Goal: Information Seeking & Learning: Learn about a topic

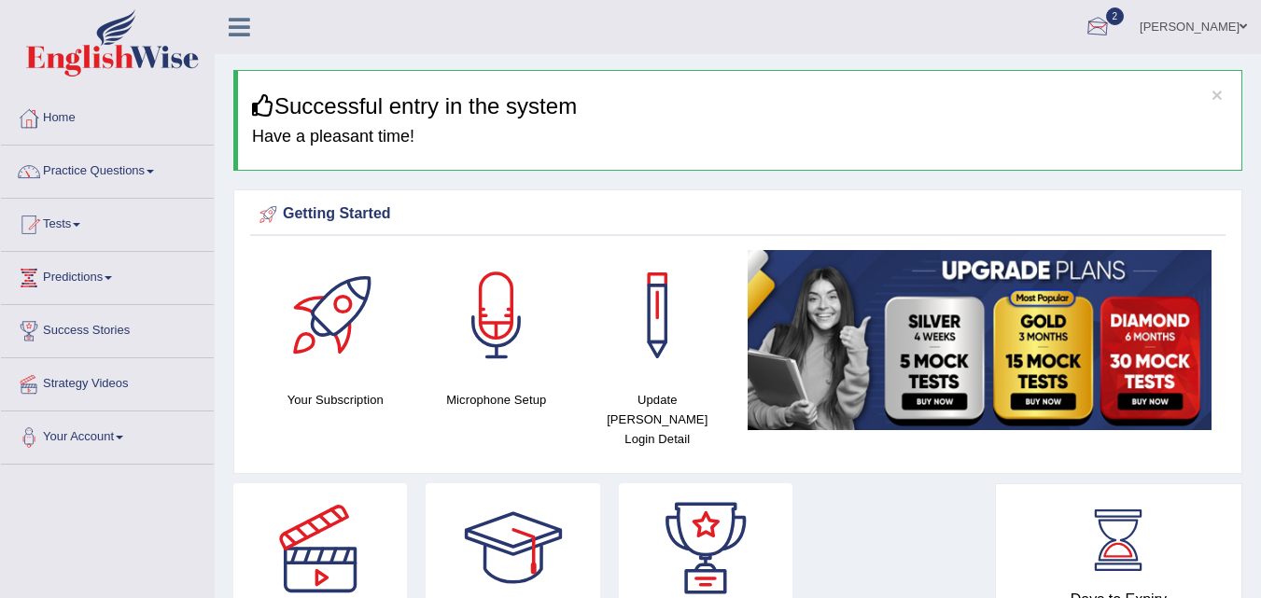
click at [1112, 30] on div at bounding box center [1098, 28] width 28 height 28
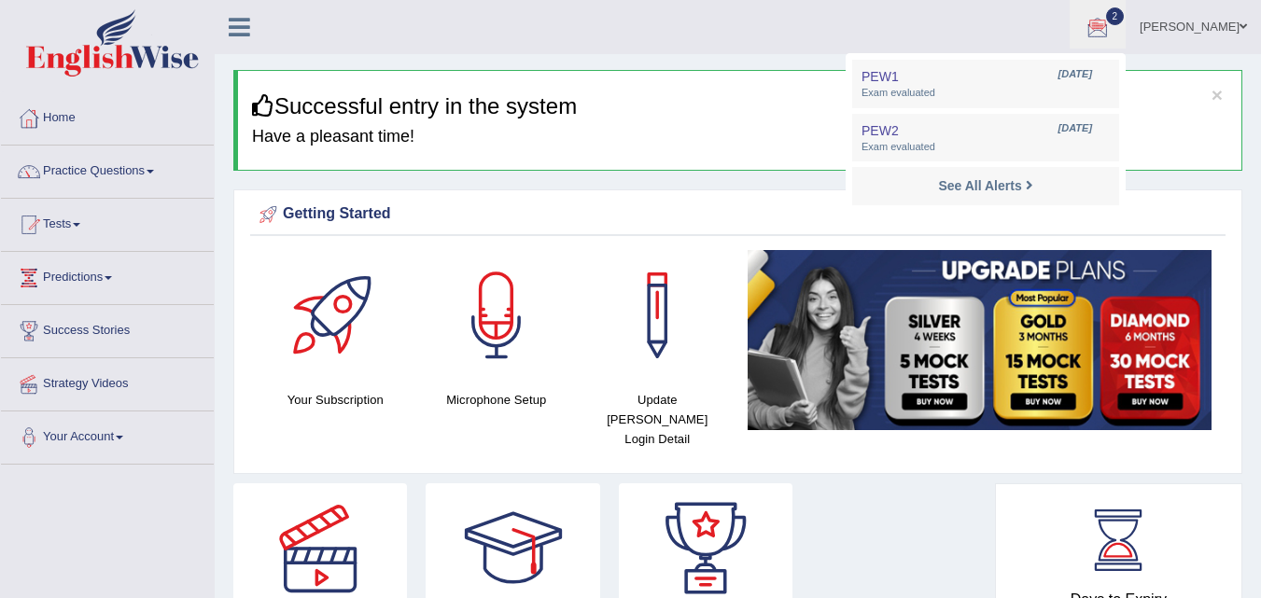
click at [1214, 24] on link "[PERSON_NAME]" at bounding box center [1193, 24] width 135 height 49
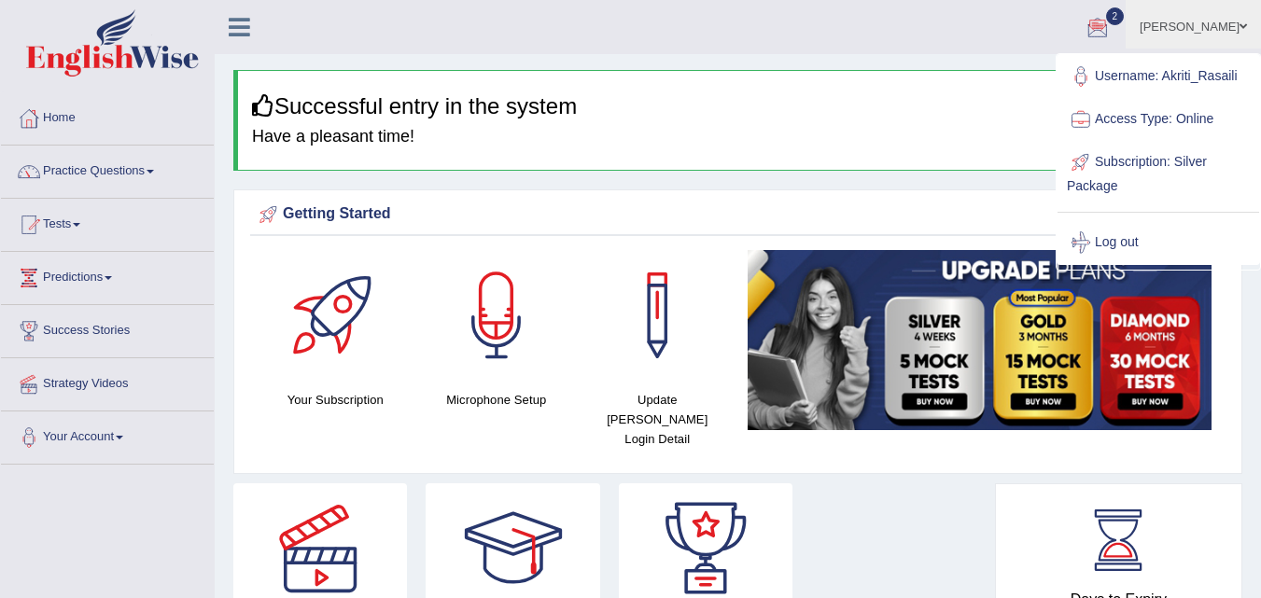
click at [932, 168] on div "× Successful entry in the system Have a pleasant time!" at bounding box center [737, 120] width 1009 height 101
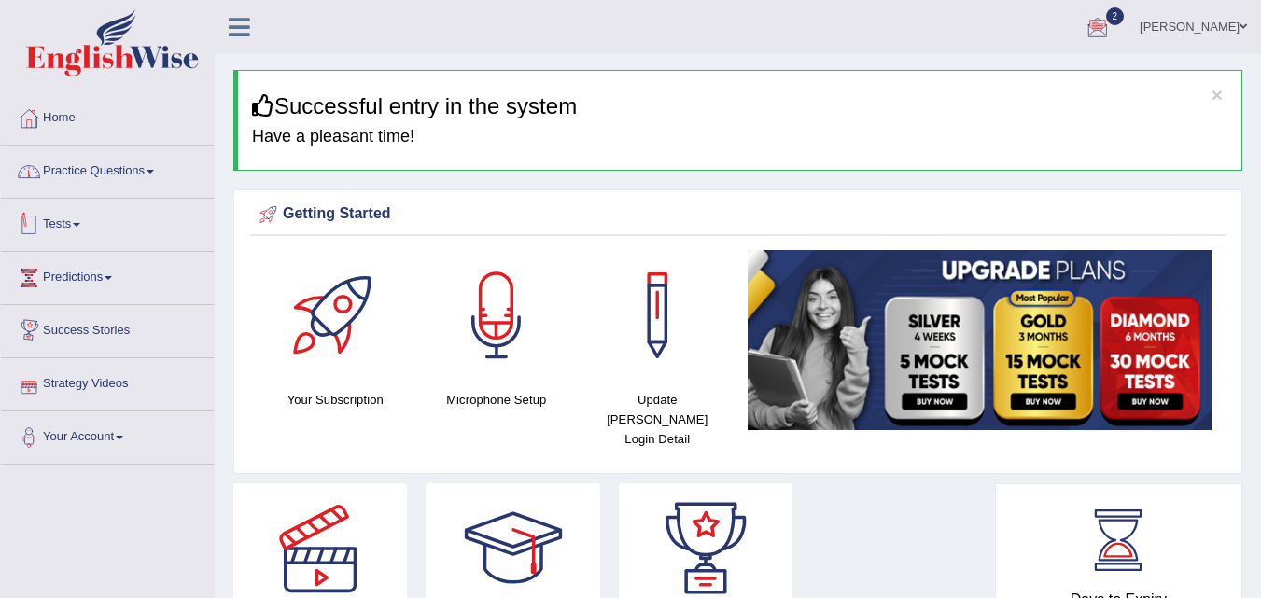
click at [144, 164] on link "Practice Questions" at bounding box center [107, 169] width 213 height 47
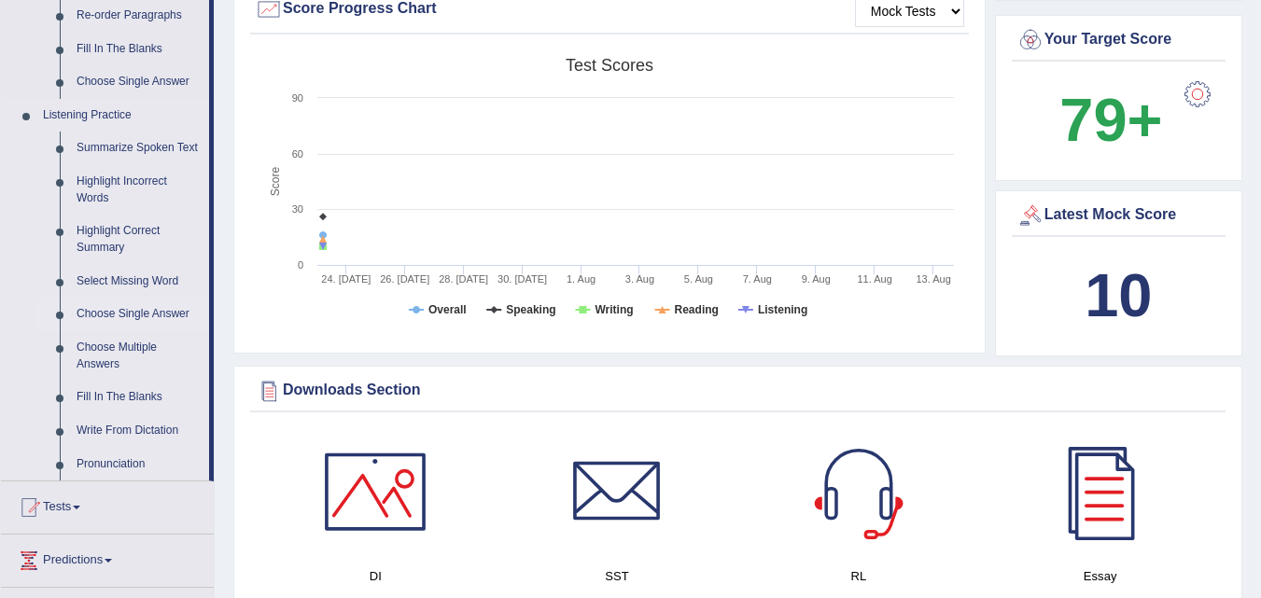
scroll to position [747, 0]
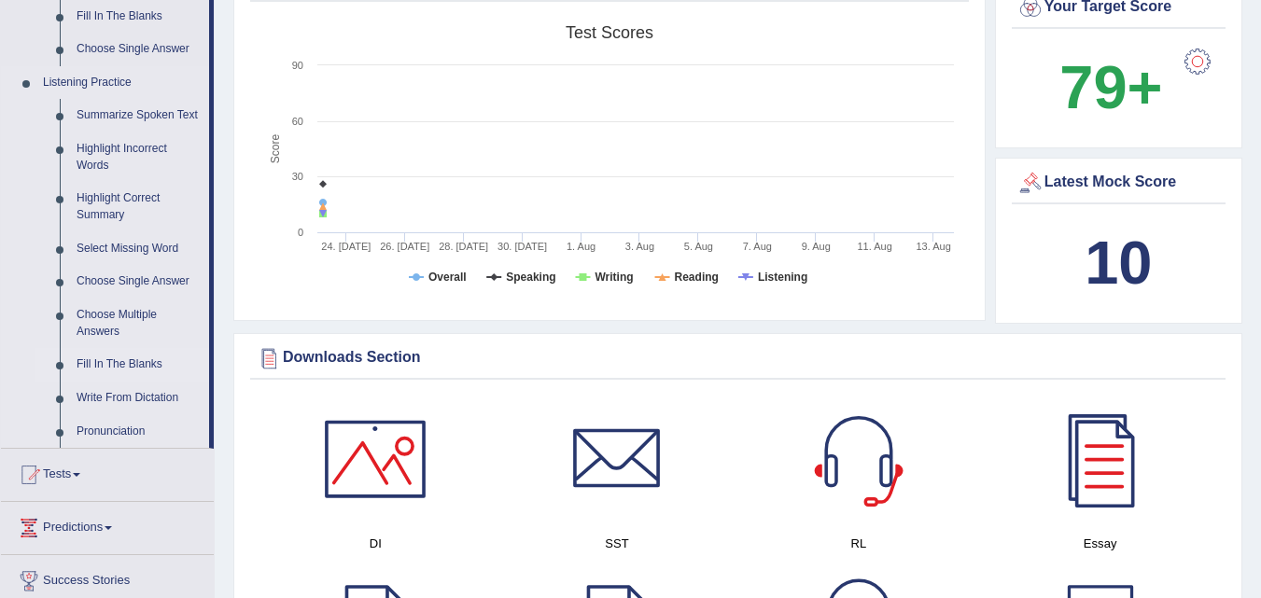
click at [155, 358] on link "Fill In The Blanks" at bounding box center [138, 365] width 141 height 34
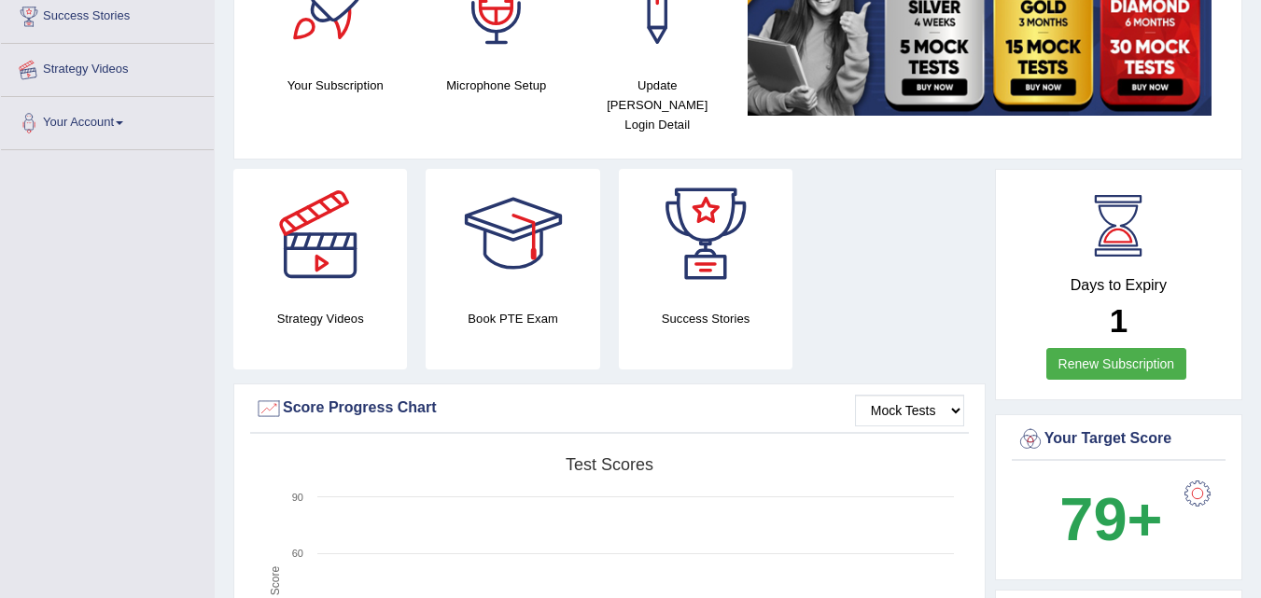
scroll to position [519, 0]
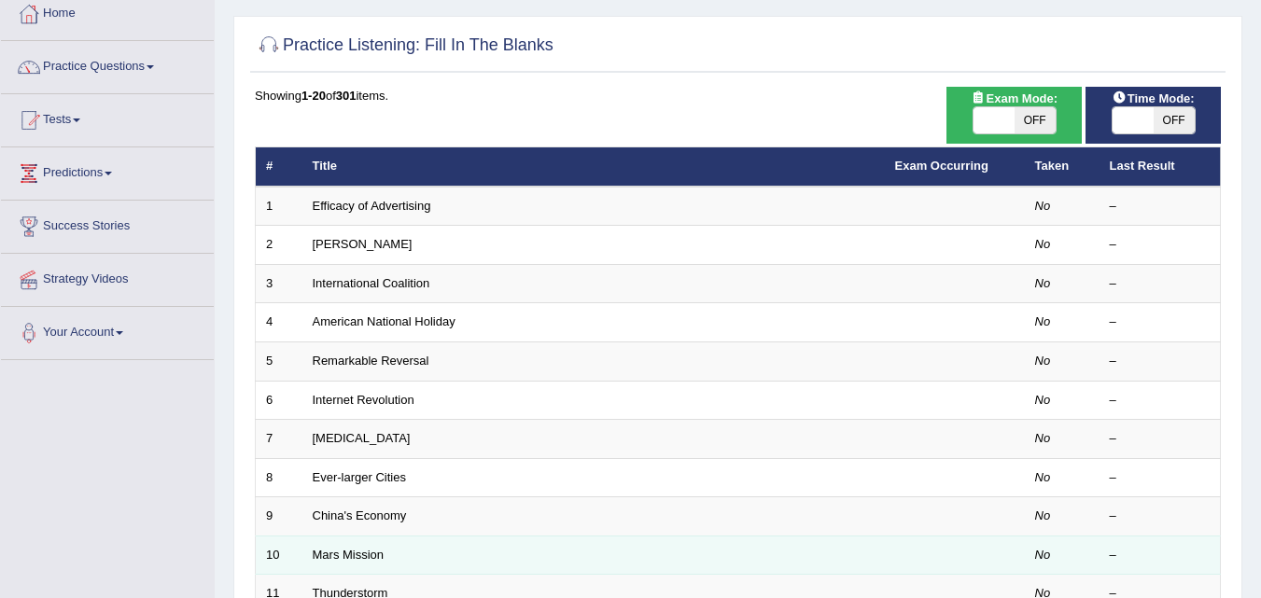
scroll to position [373, 0]
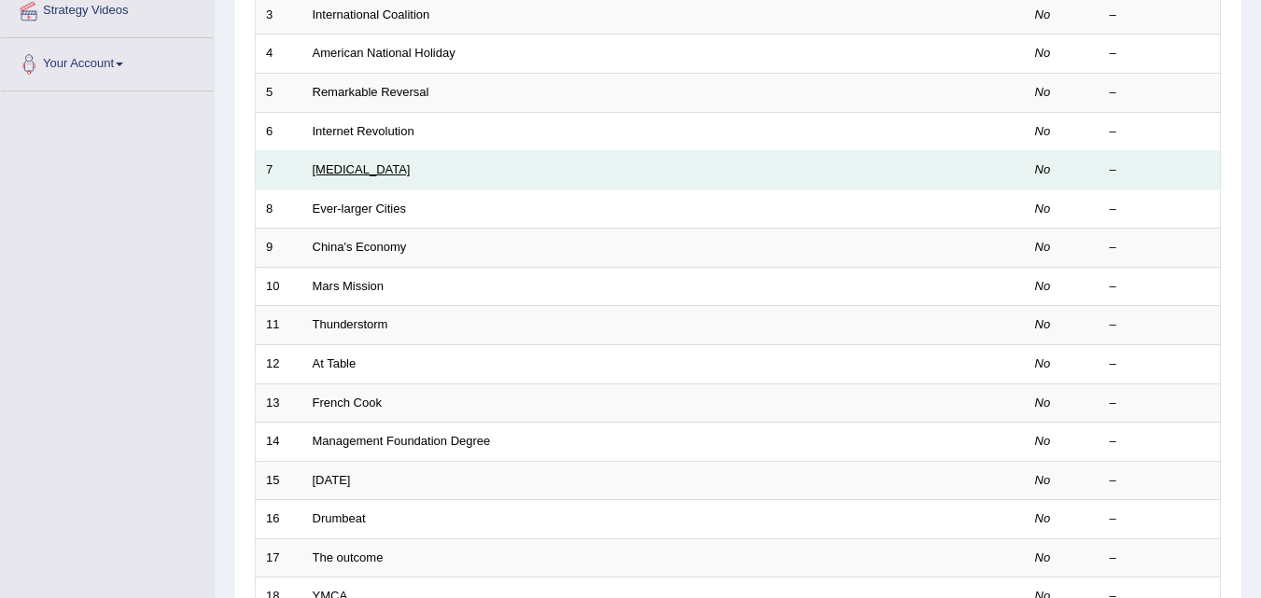
click at [328, 166] on link "[MEDICAL_DATA]" at bounding box center [362, 169] width 98 height 14
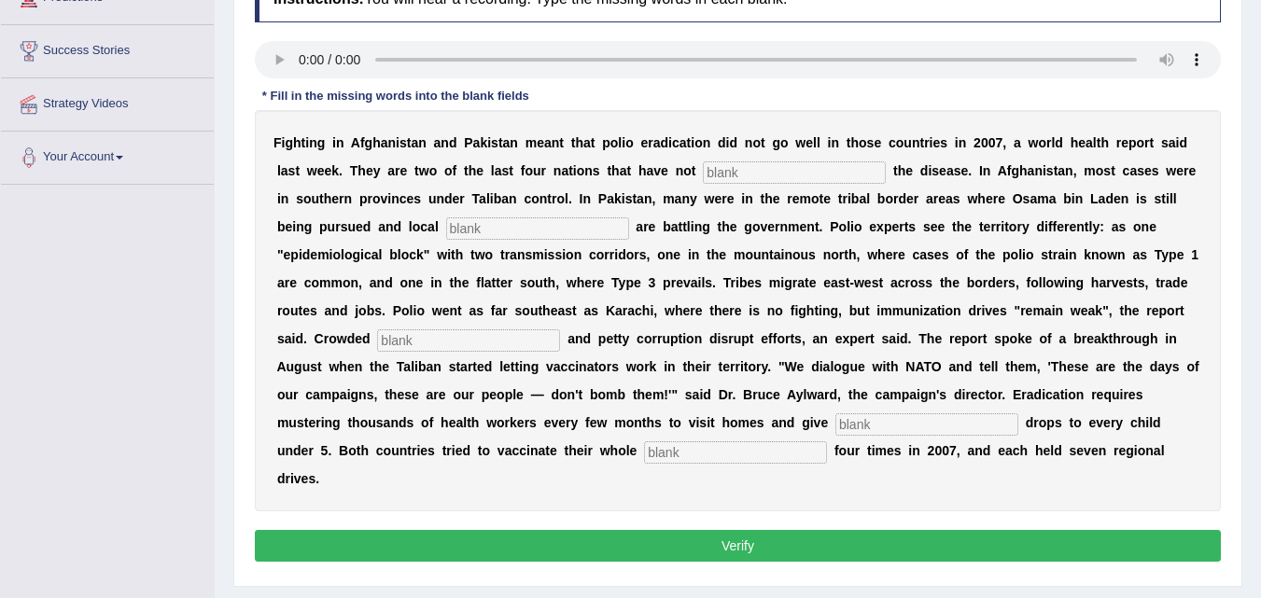
click at [744, 175] on input "text" at bounding box center [794, 172] width 183 height 22
click at [798, 171] on input "text" at bounding box center [794, 172] width 183 height 22
click at [798, 170] on input "text" at bounding box center [794, 172] width 183 height 22
click at [798, 170] on input "sb" at bounding box center [794, 172] width 183 height 22
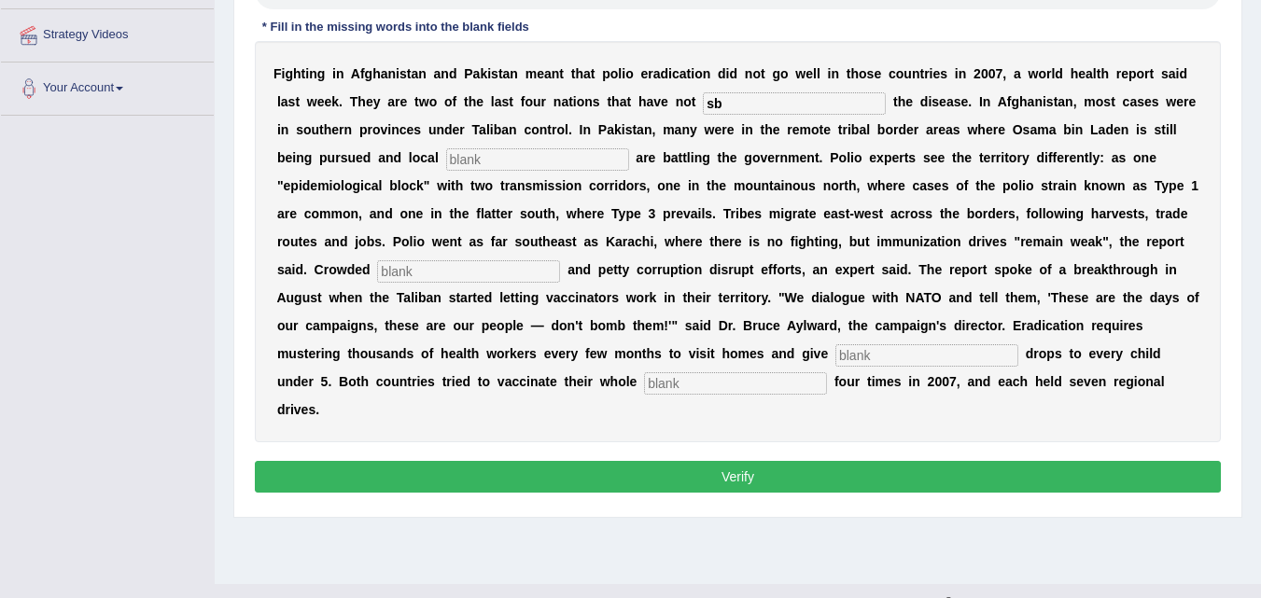
scroll to position [382, 0]
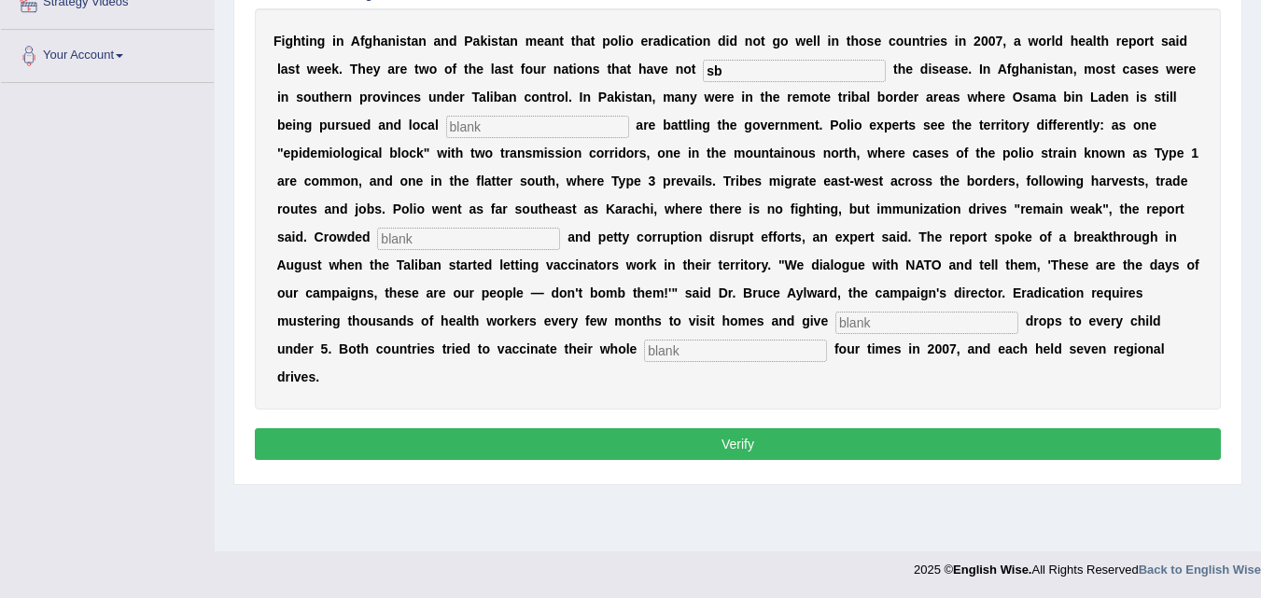
type input "sb"
click at [700, 442] on button "Verify" at bounding box center [738, 444] width 966 height 32
click at [686, 354] on input "text" at bounding box center [735, 351] width 183 height 22
click at [882, 67] on input "sb" at bounding box center [794, 71] width 183 height 22
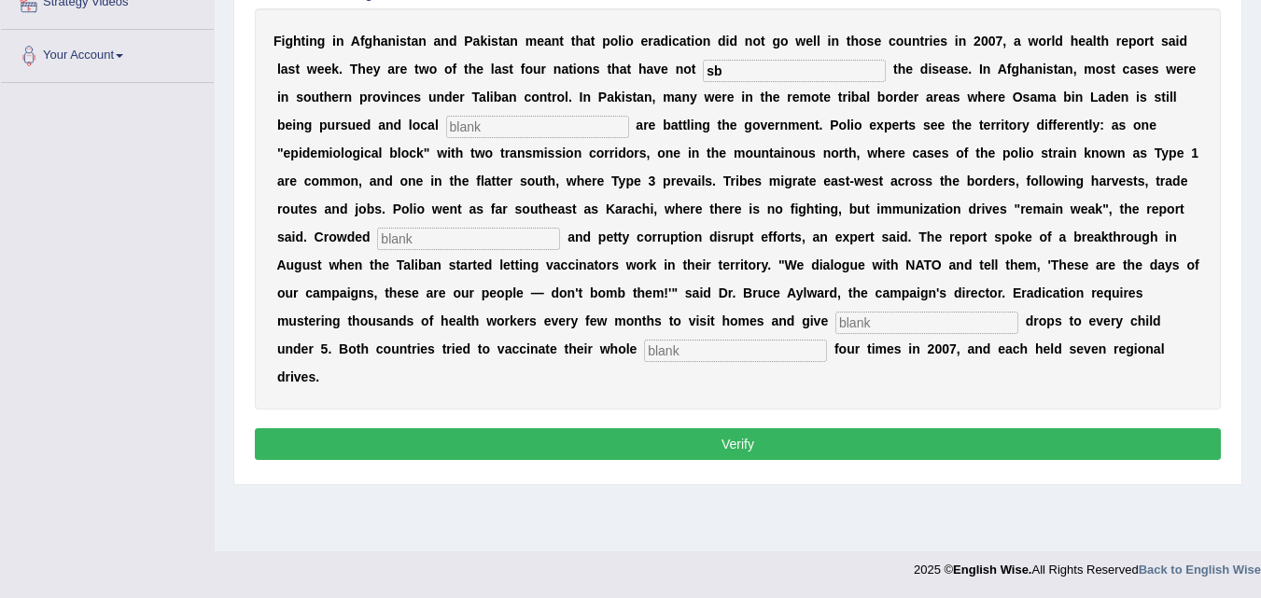
click at [882, 67] on input "sb" at bounding box center [794, 71] width 183 height 22
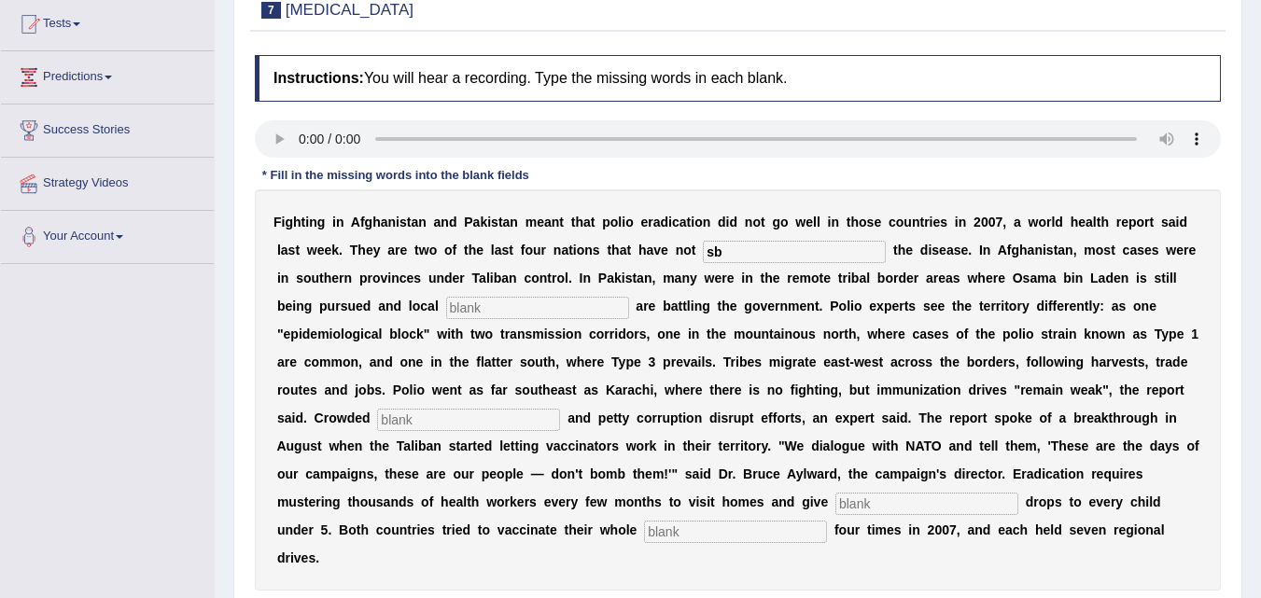
scroll to position [0, 0]
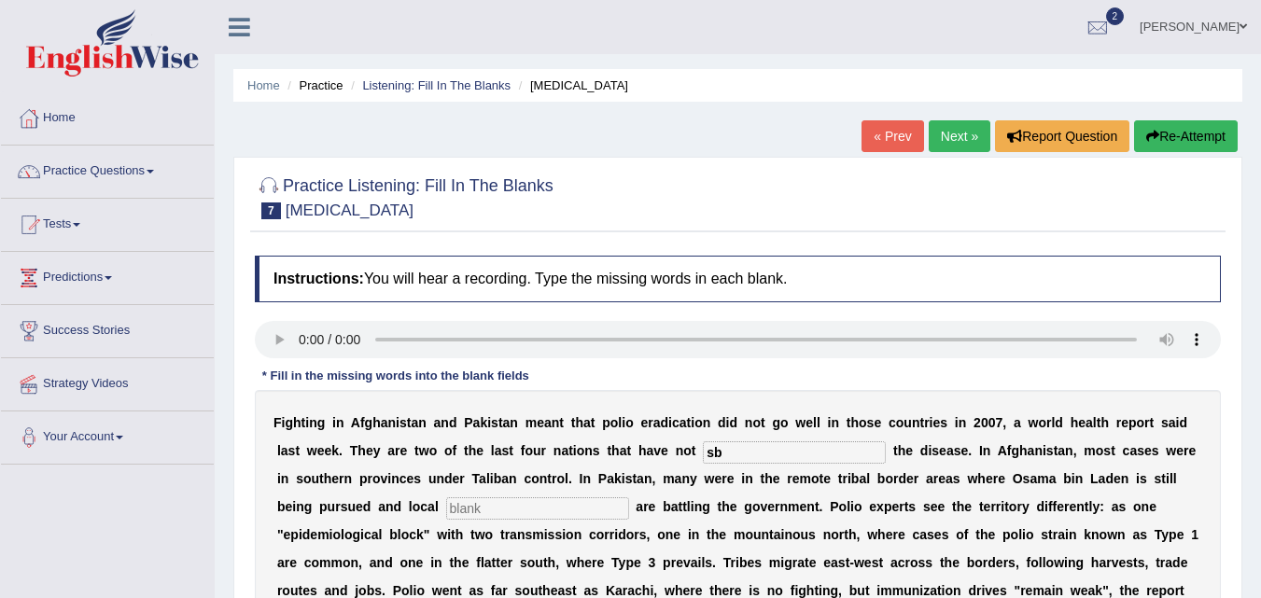
click at [958, 137] on link "Next »" at bounding box center [960, 136] width 62 height 32
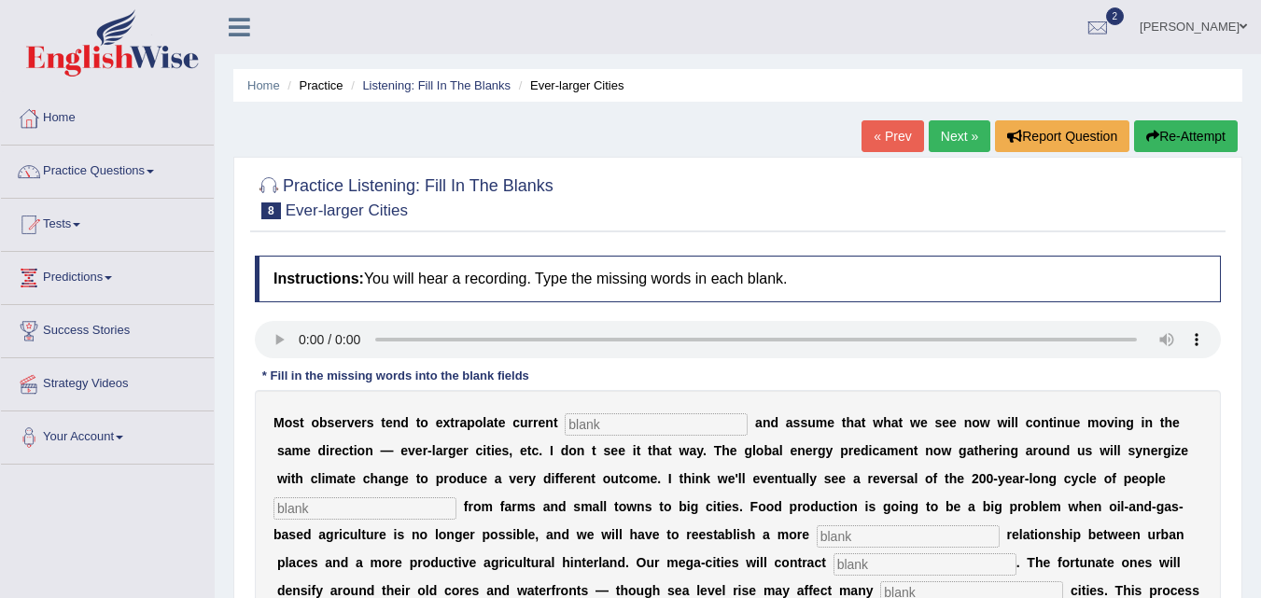
click at [608, 425] on input "text" at bounding box center [656, 425] width 183 height 22
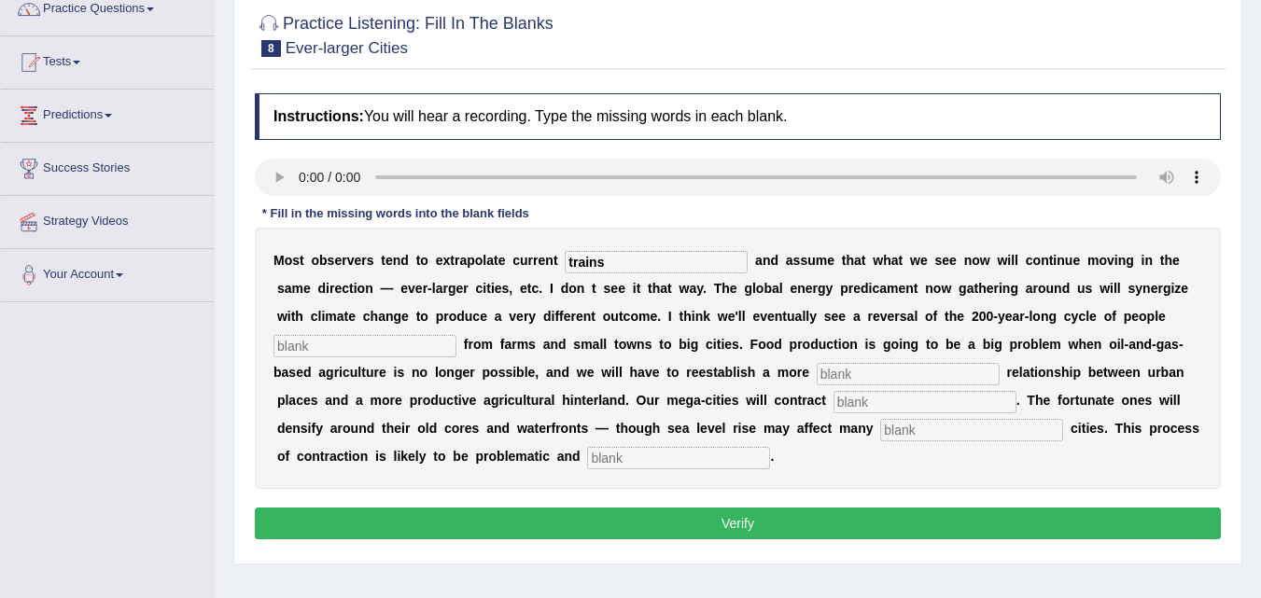
scroll to position [187, 0]
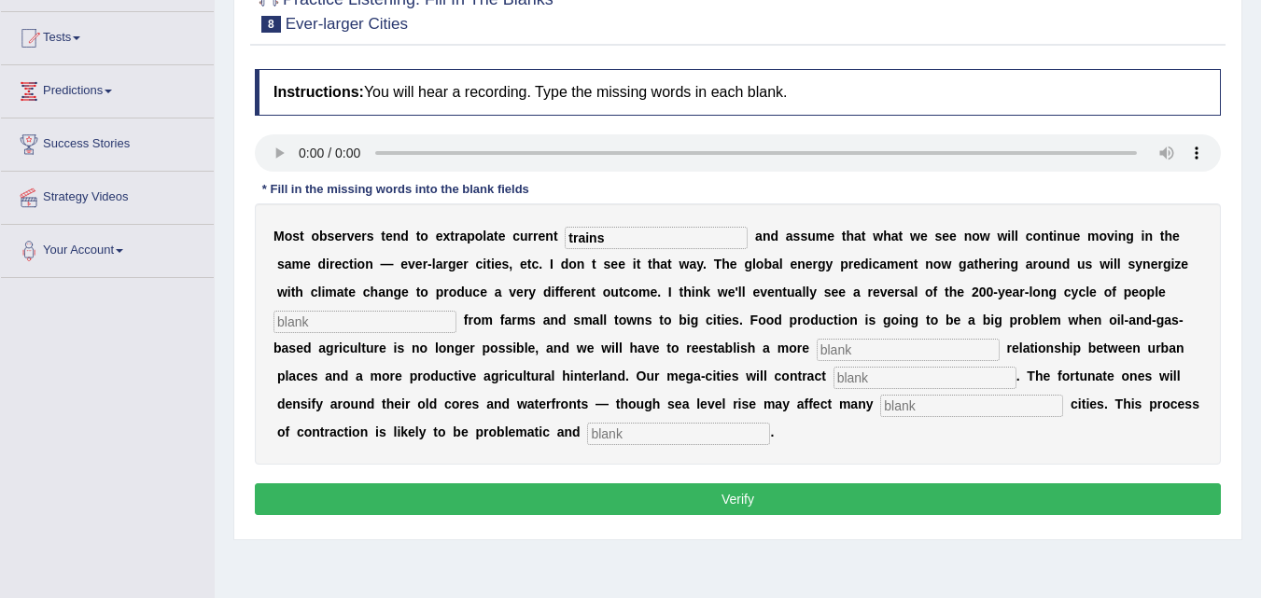
type input "trains"
click at [416, 316] on input "text" at bounding box center [364, 322] width 183 height 22
type input "moving"
click at [893, 354] on input "text" at bounding box center [908, 350] width 183 height 22
type input "meaninful"
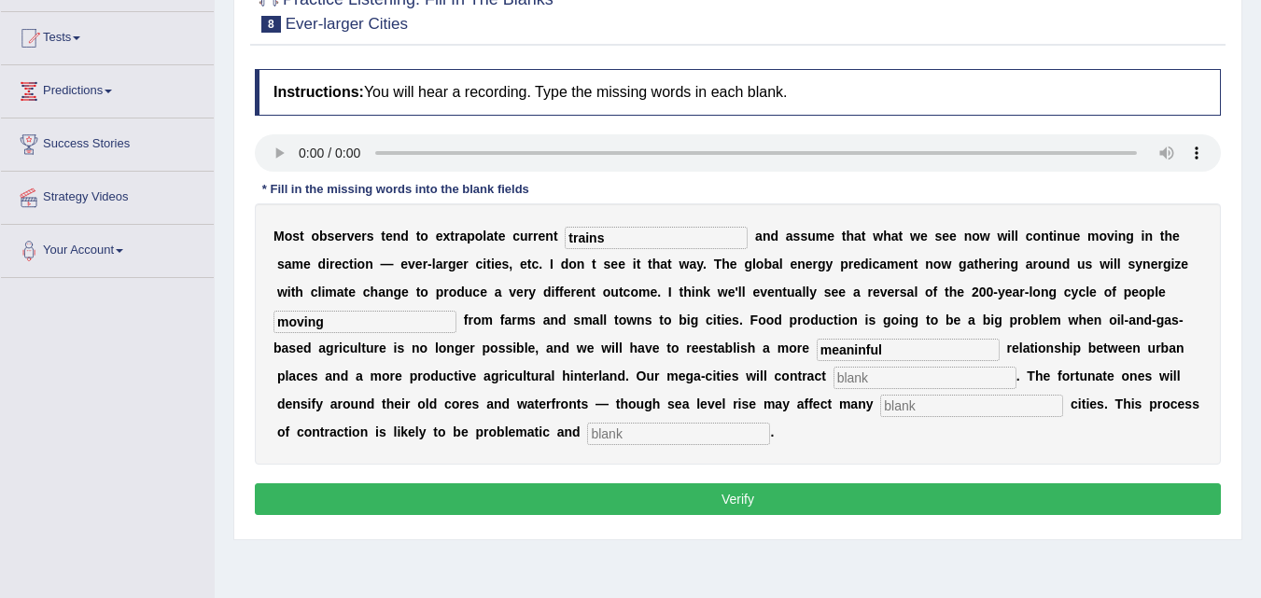
click at [888, 383] on input "text" at bounding box center [925, 378] width 183 height 22
click at [886, 377] on input "text" at bounding box center [925, 378] width 183 height 22
click at [874, 370] on input "text" at bounding box center [925, 378] width 183 height 22
type input "subsataintally"
click at [911, 407] on input "text" at bounding box center [971, 406] width 183 height 22
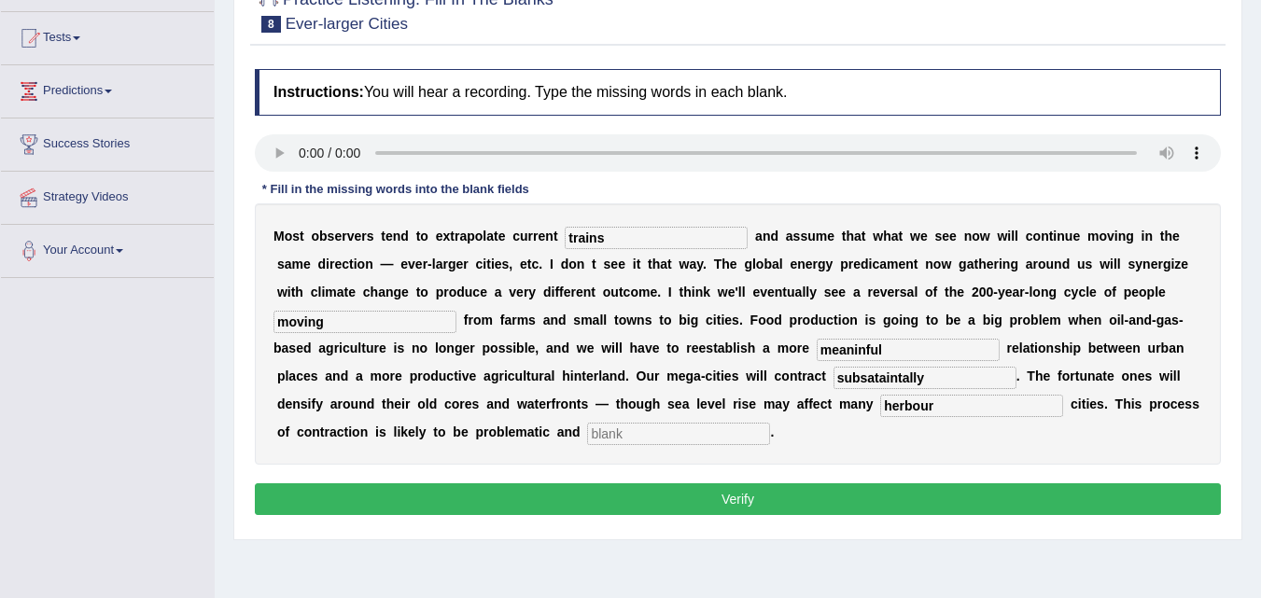
click at [904, 403] on input "herbour" at bounding box center [971, 406] width 183 height 22
type input "herbour"
click at [678, 438] on input "text" at bounding box center [678, 434] width 183 height 22
click at [638, 435] on input "disordelly" at bounding box center [678, 434] width 183 height 22
click at [650, 429] on input "disorderlly" at bounding box center [678, 434] width 183 height 22
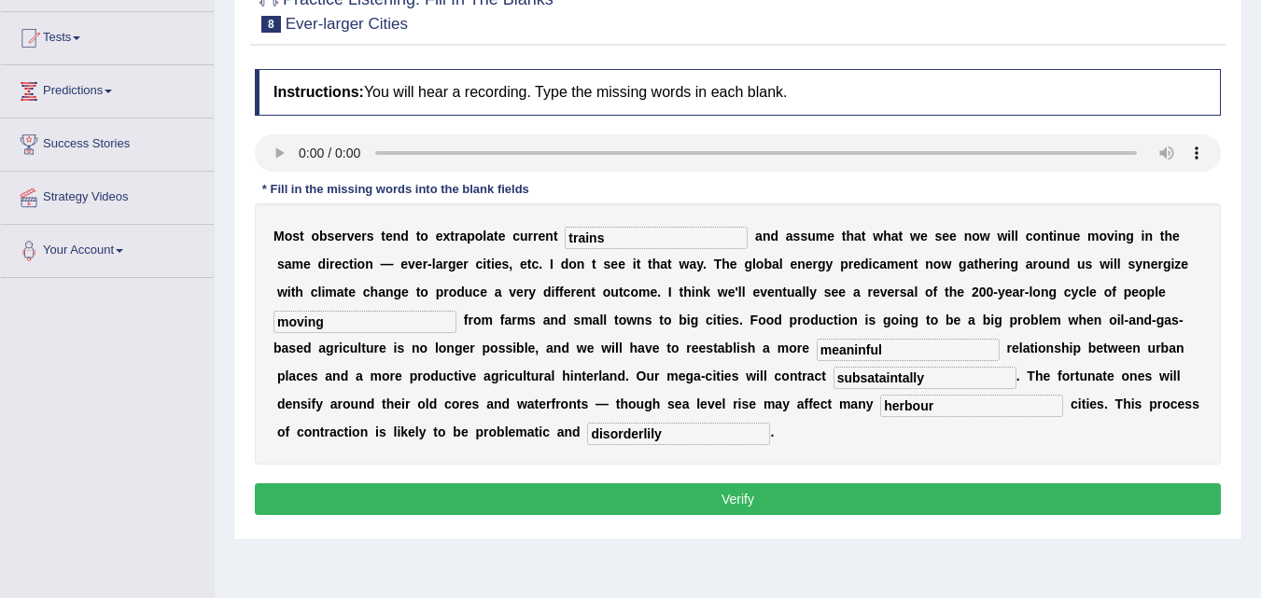
type input "disorderlily"
click at [874, 377] on input "subsataintally" at bounding box center [925, 378] width 183 height 22
type input "subsitaintally"
click at [866, 353] on input "meaninful" at bounding box center [908, 350] width 183 height 22
type input "meaningful"
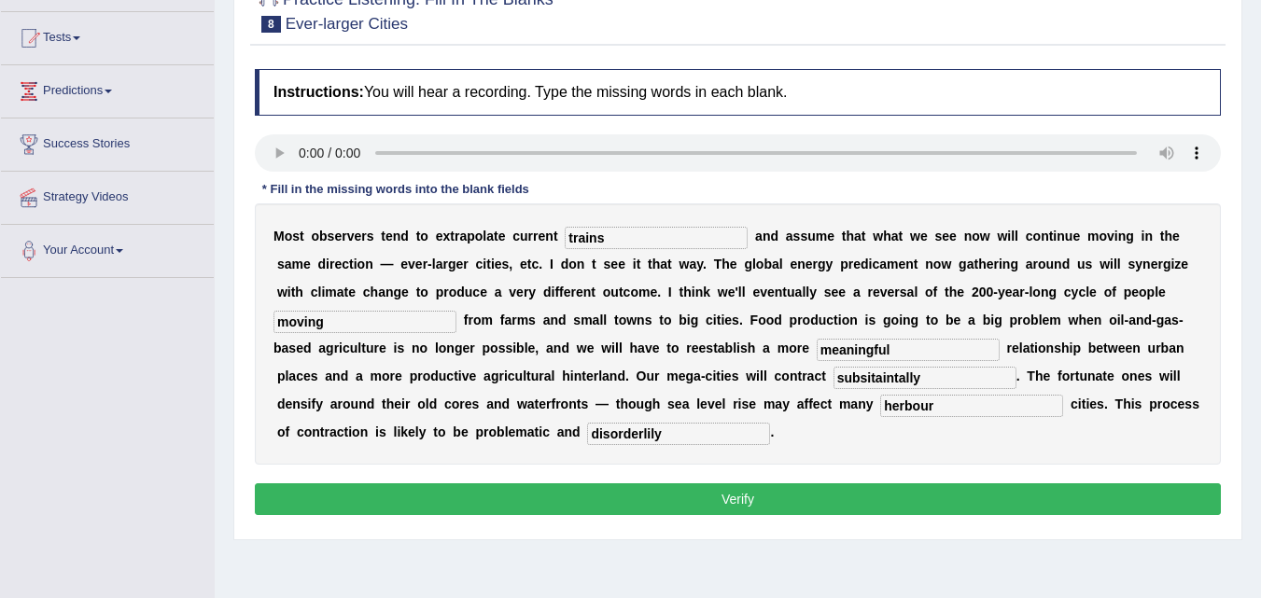
click at [640, 239] on input "trains" at bounding box center [656, 238] width 183 height 22
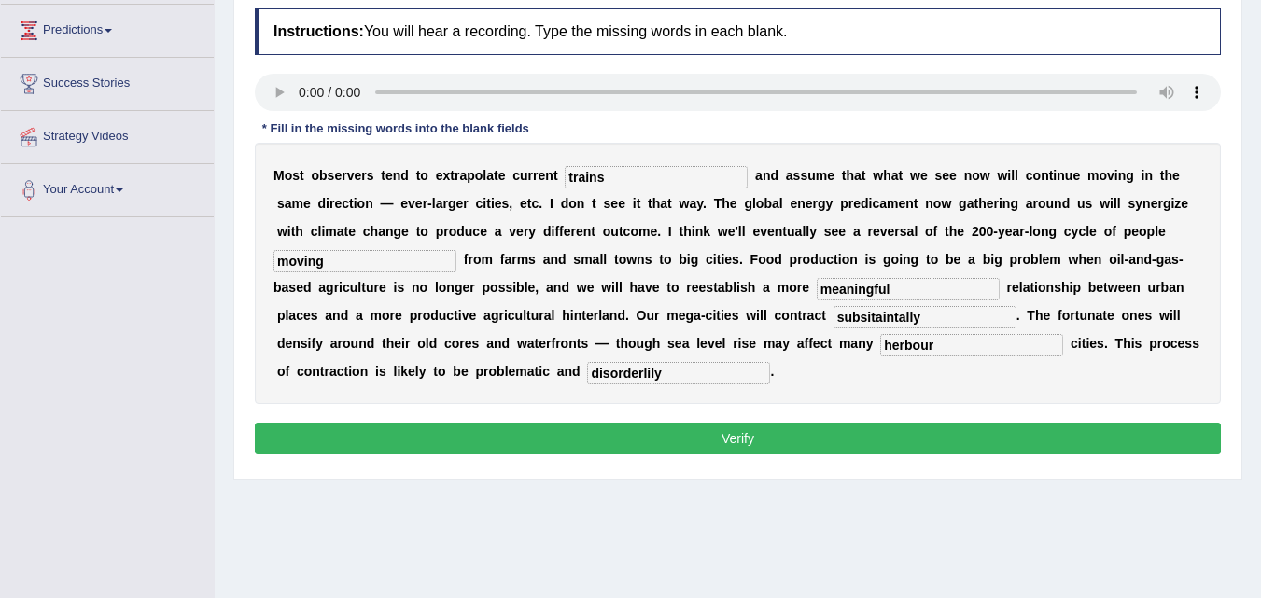
scroll to position [280, 0]
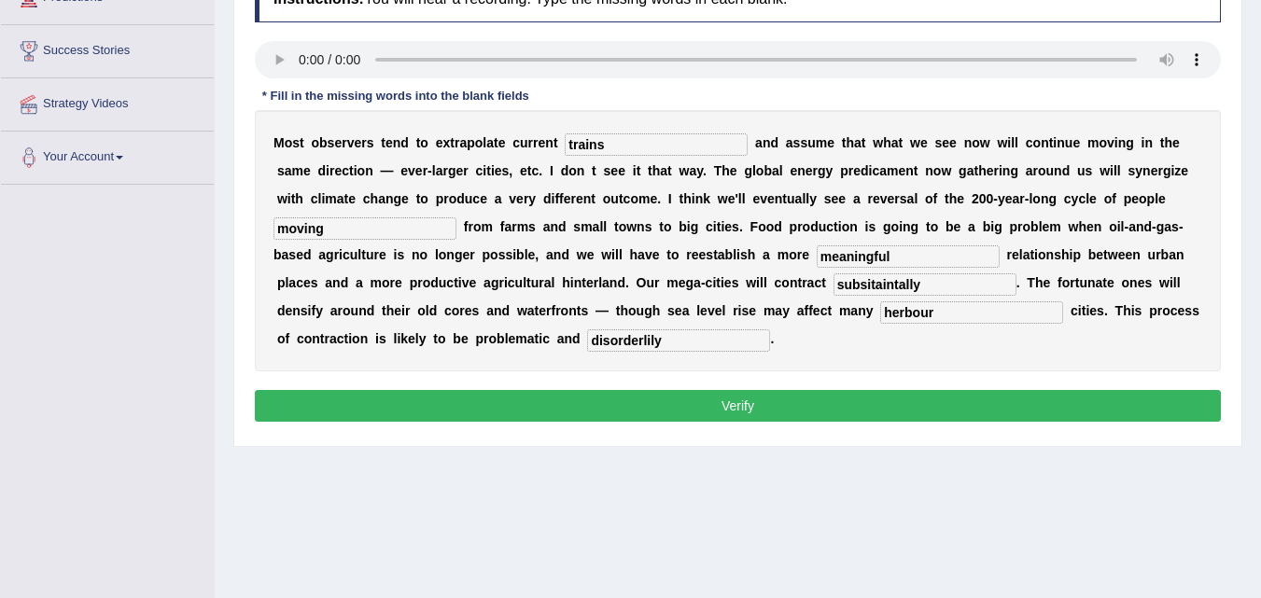
click at [902, 310] on input "herbour" at bounding box center [971, 313] width 183 height 22
type input "harbour"
click at [874, 288] on input "subsitaintally" at bounding box center [925, 284] width 183 height 22
click at [870, 285] on input "subsiteaintally" at bounding box center [925, 284] width 183 height 22
click at [889, 280] on input "substeaintally" at bounding box center [925, 284] width 183 height 22
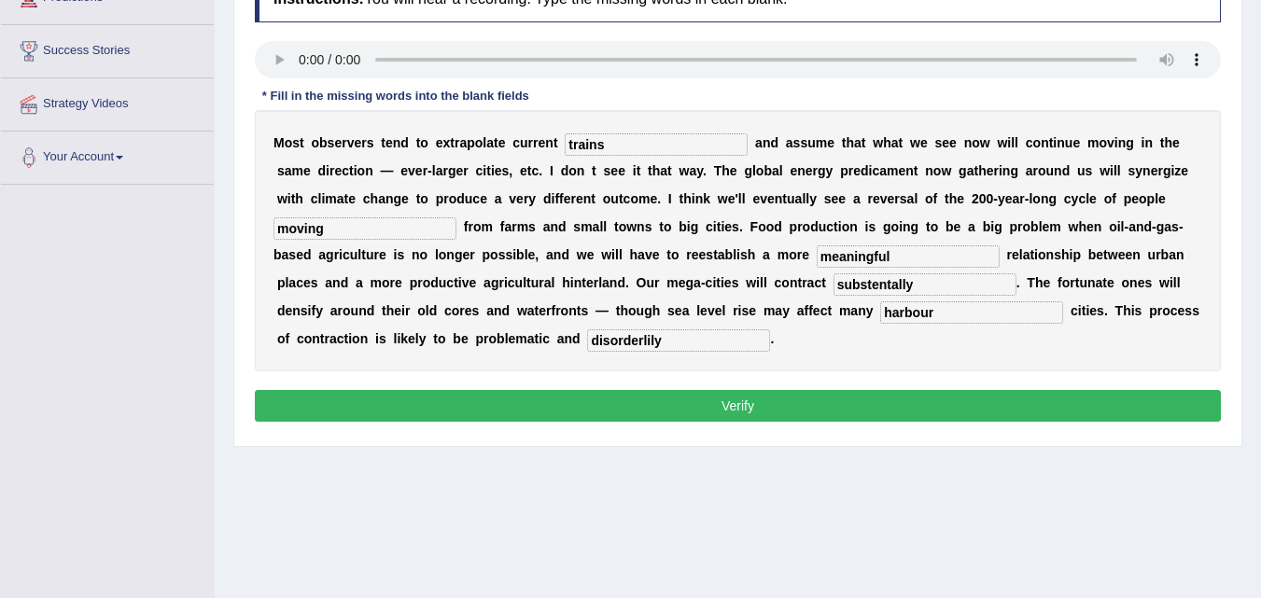
click at [888, 278] on input "substentally" at bounding box center [925, 284] width 183 height 22
click at [952, 285] on input "substenitally" at bounding box center [925, 284] width 183 height 22
type input "substentially"
click at [812, 399] on button "Verify" at bounding box center [738, 406] width 966 height 32
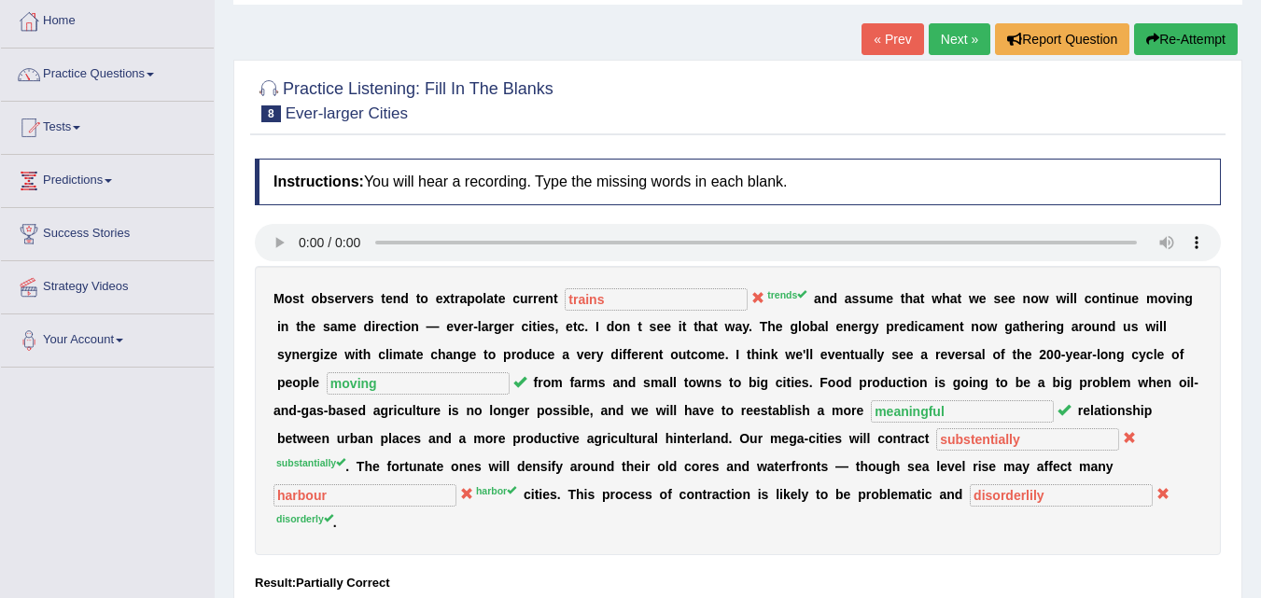
scroll to position [0, 0]
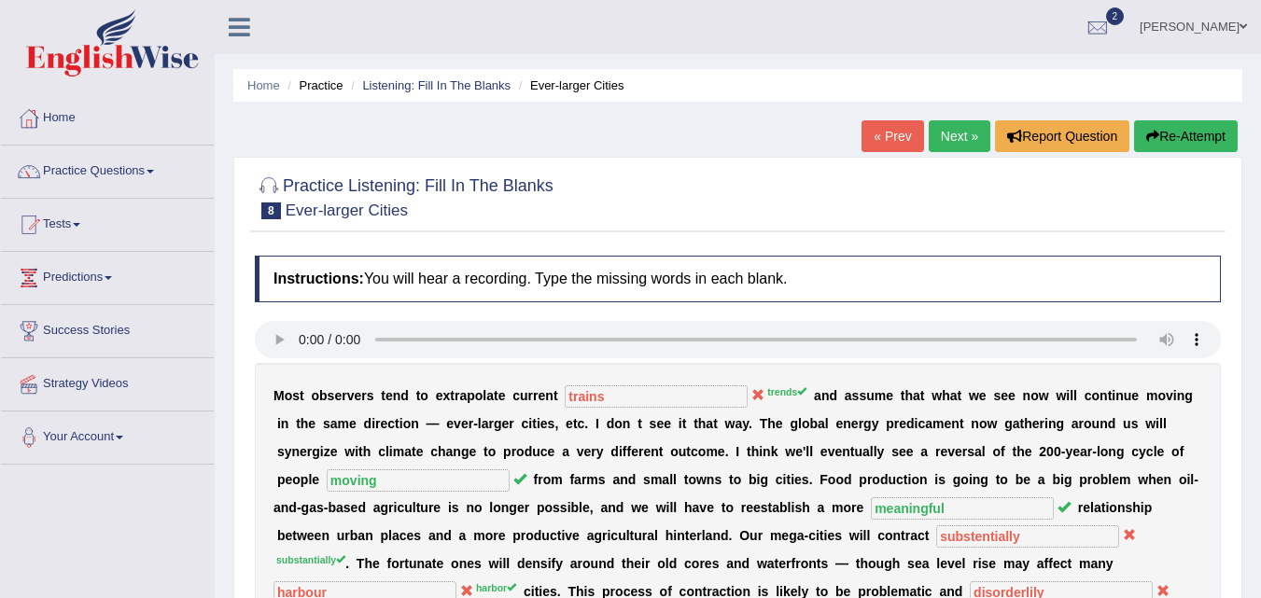
click at [1176, 134] on button "Re-Attempt" at bounding box center [1186, 136] width 104 height 32
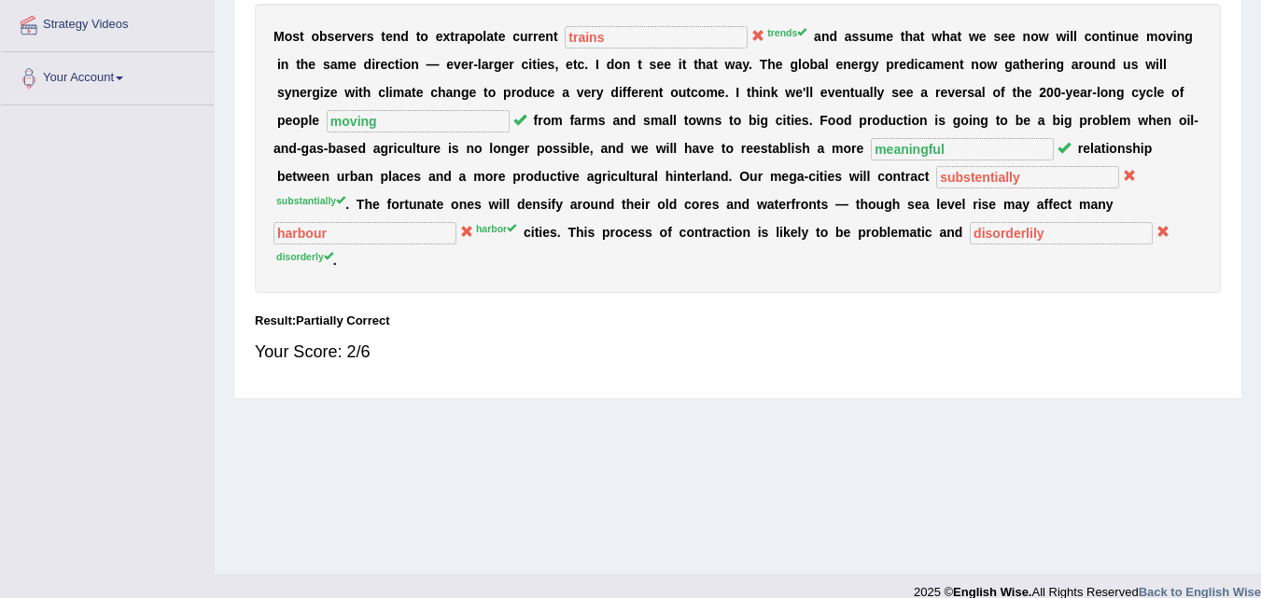
scroll to position [373, 0]
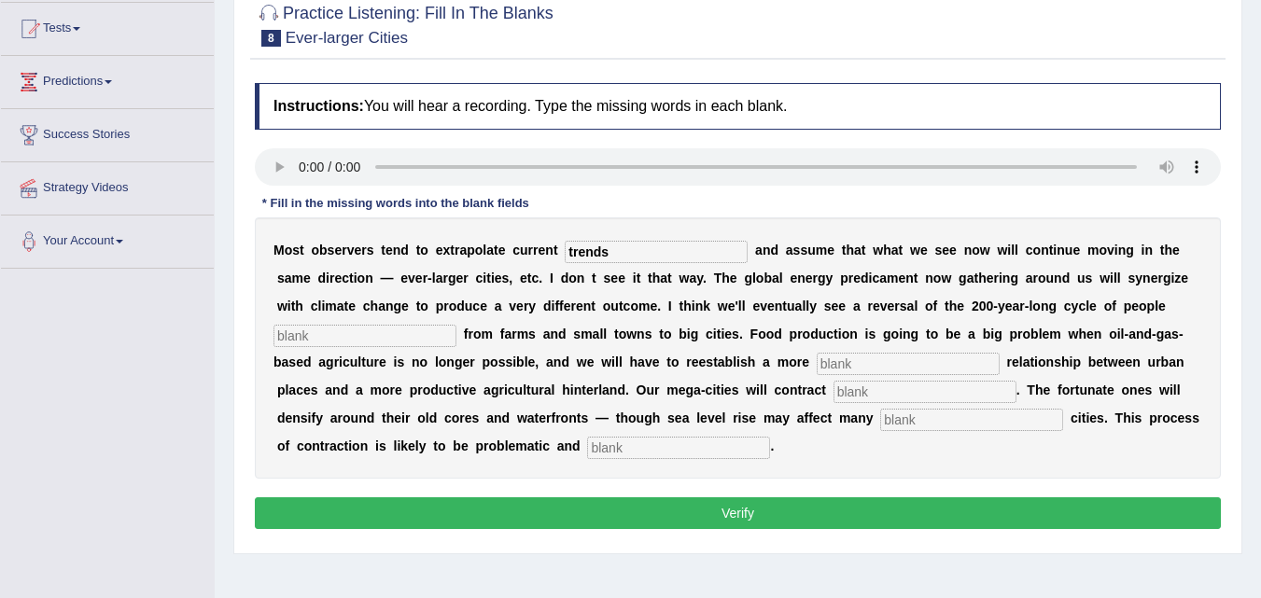
scroll to position [195, 0]
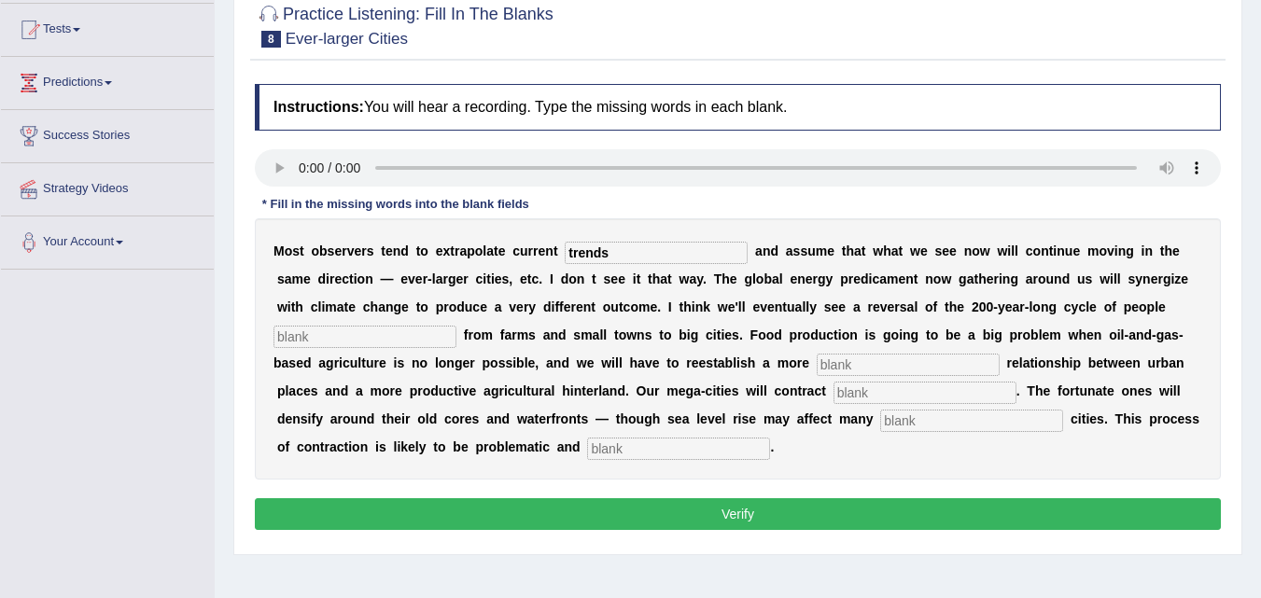
type input "trends"
drag, startPoint x: 333, startPoint y: 339, endPoint x: 334, endPoint y: 315, distance: 24.3
click at [334, 328] on input "text" at bounding box center [364, 337] width 183 height 22
type input "moving"
click at [864, 371] on input "text" at bounding box center [908, 365] width 183 height 22
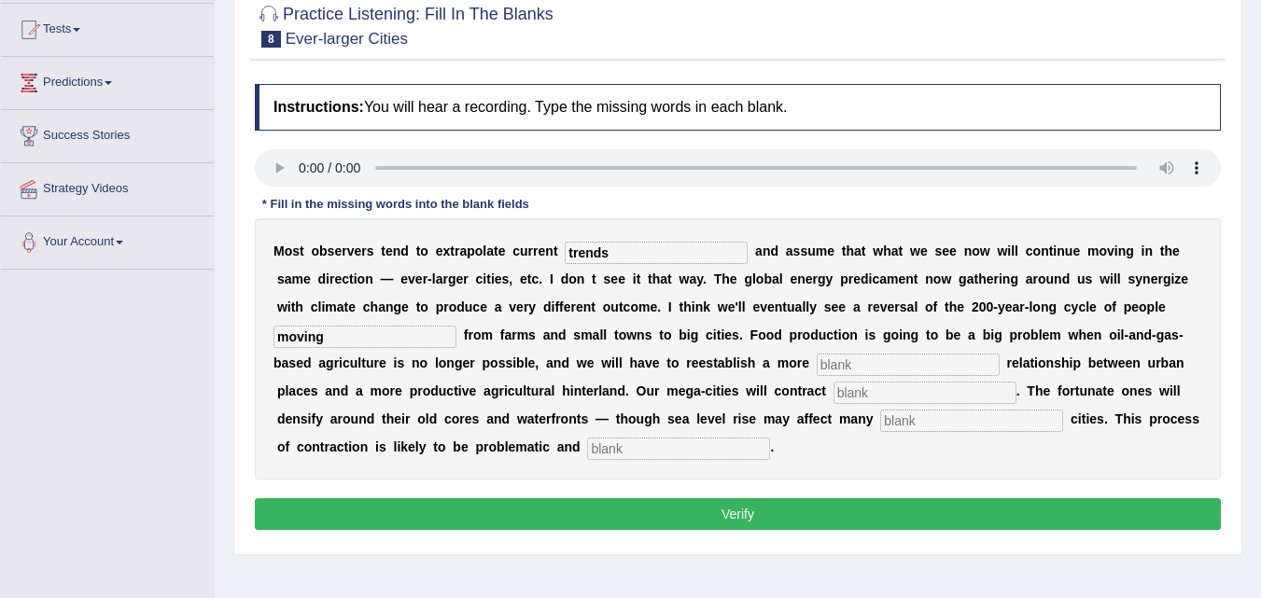
click at [685, 449] on input "text" at bounding box center [678, 449] width 183 height 22
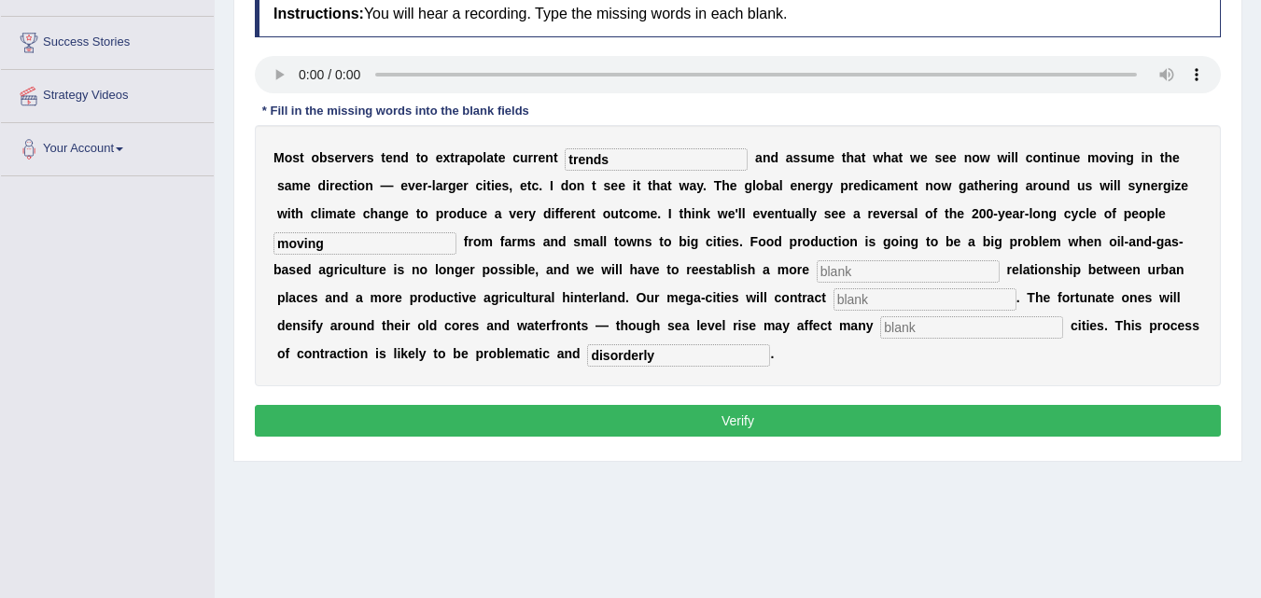
type input "disorderly"
click at [880, 273] on input "text" at bounding box center [908, 271] width 183 height 22
type input "meaningfull"
click at [864, 299] on input "text" at bounding box center [925, 299] width 183 height 22
type input "substaintly"
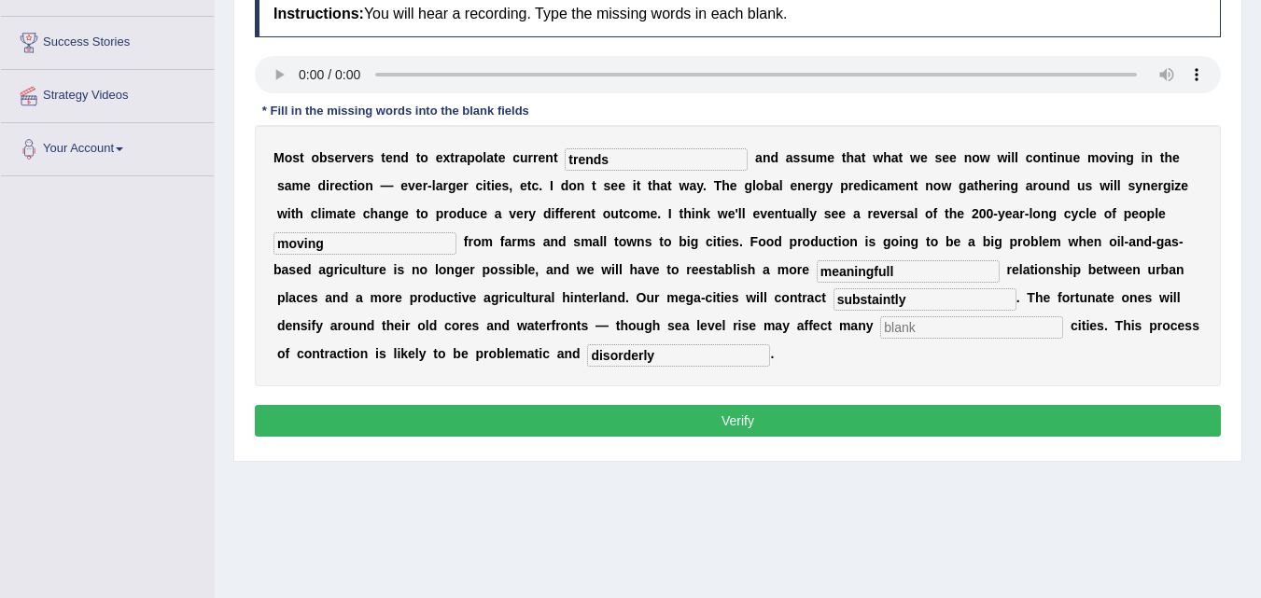
click at [894, 332] on input "text" at bounding box center [971, 327] width 183 height 22
click at [902, 331] on input "haboured" at bounding box center [971, 327] width 183 height 22
type input "harboured"
click at [939, 415] on button "Verify" at bounding box center [738, 421] width 966 height 32
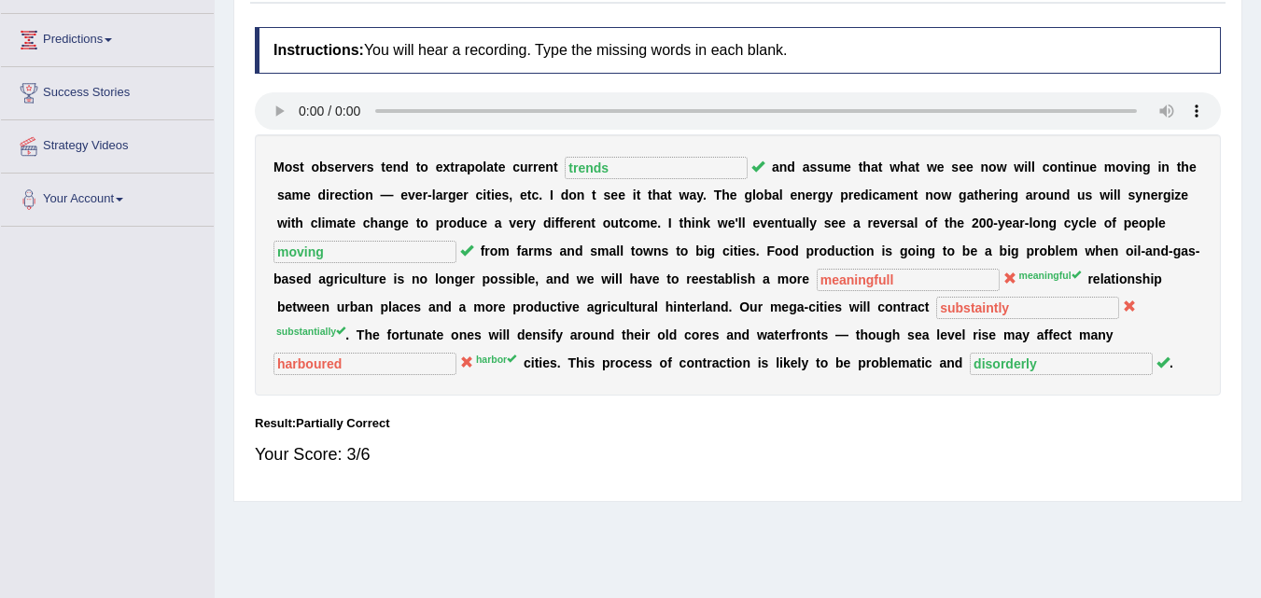
scroll to position [102, 0]
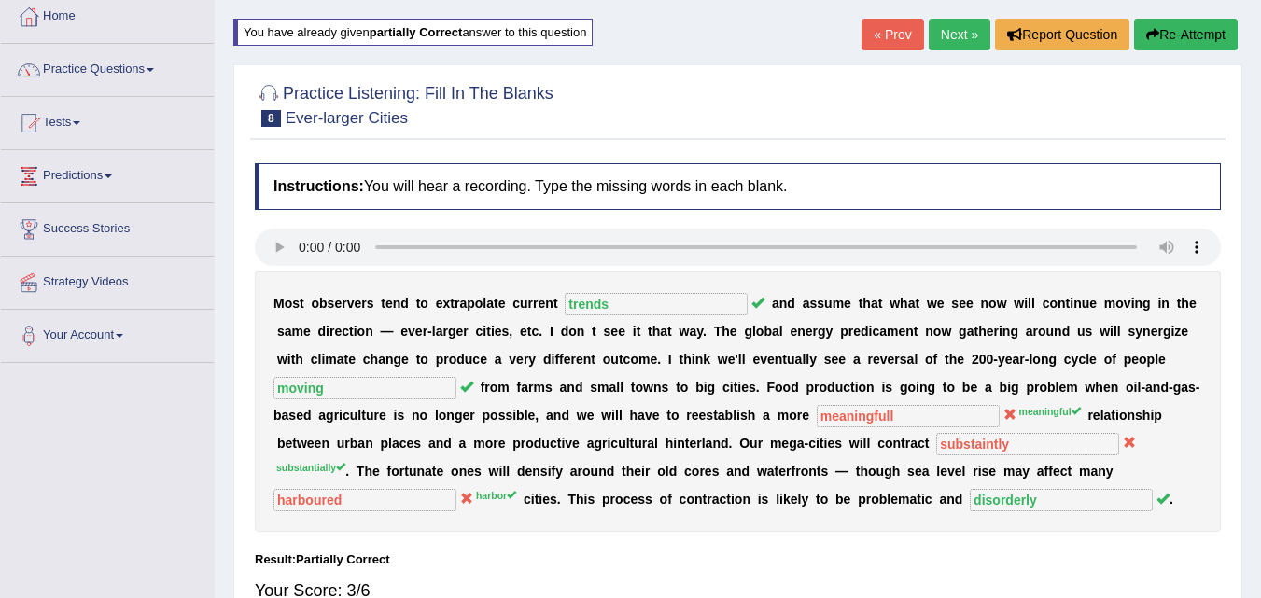
click at [1146, 33] on icon "button" at bounding box center [1152, 34] width 13 height 13
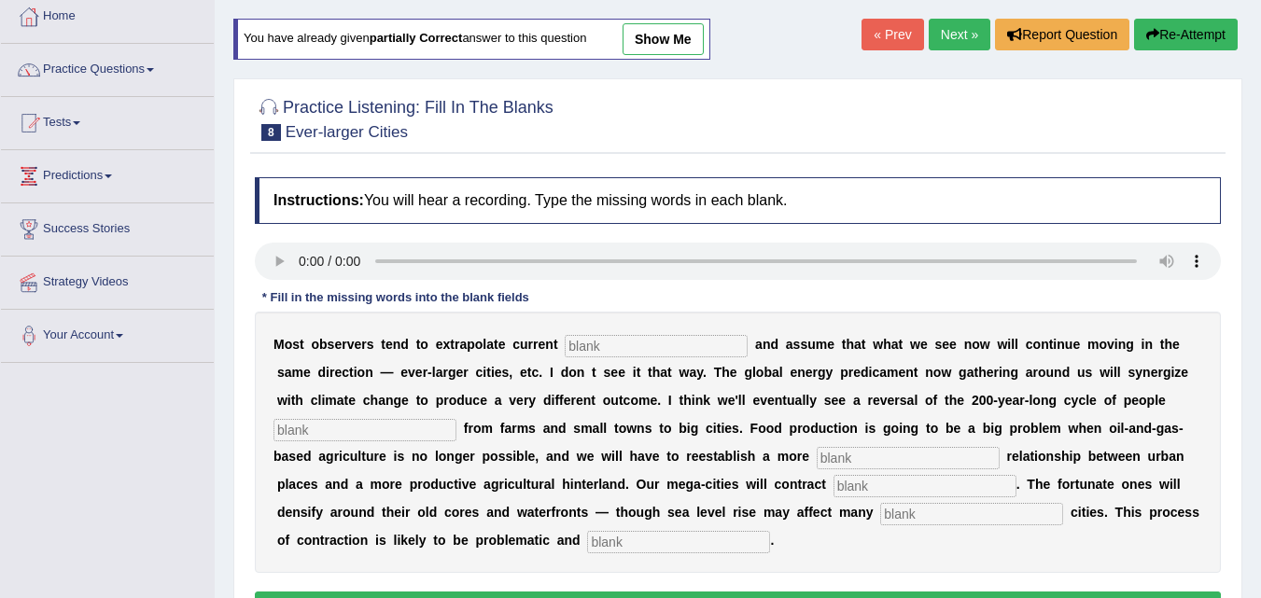
click at [585, 348] on input "text" at bounding box center [656, 346] width 183 height 22
type input "trends"
click at [383, 426] on input "text" at bounding box center [364, 430] width 183 height 22
type input "moving"
click at [872, 465] on input "text" at bounding box center [908, 458] width 183 height 22
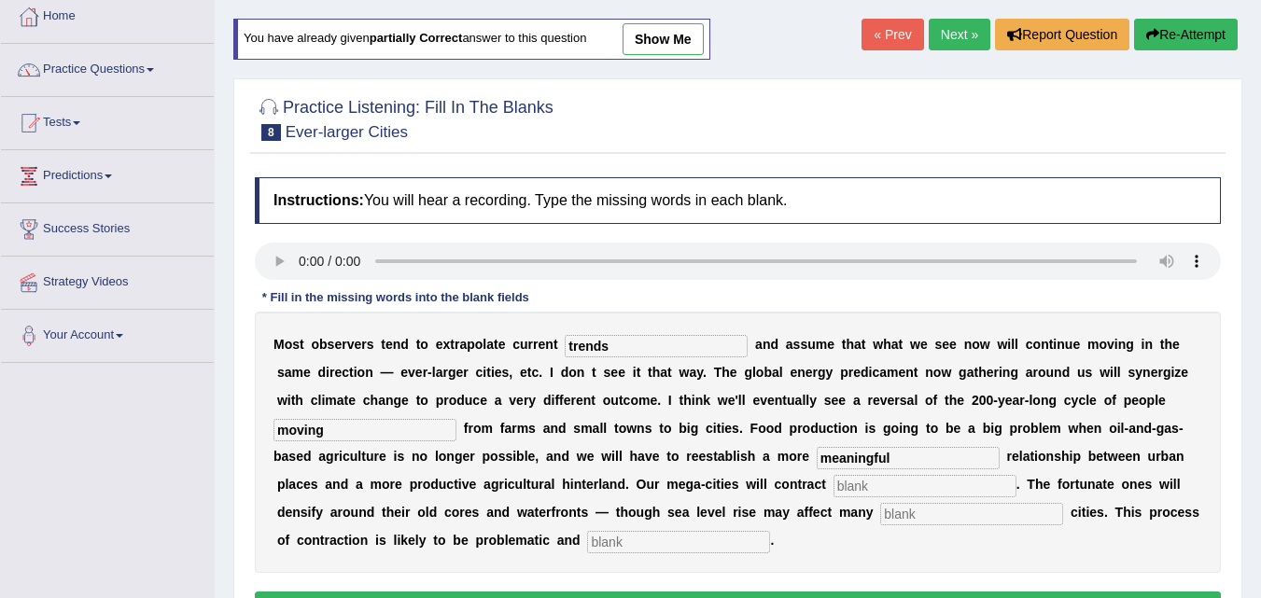
type input "meaningful"
click at [870, 491] on input "text" at bounding box center [925, 486] width 183 height 22
type input "substantially"
click at [924, 509] on input "text" at bounding box center [971, 514] width 183 height 22
type input "harbor"
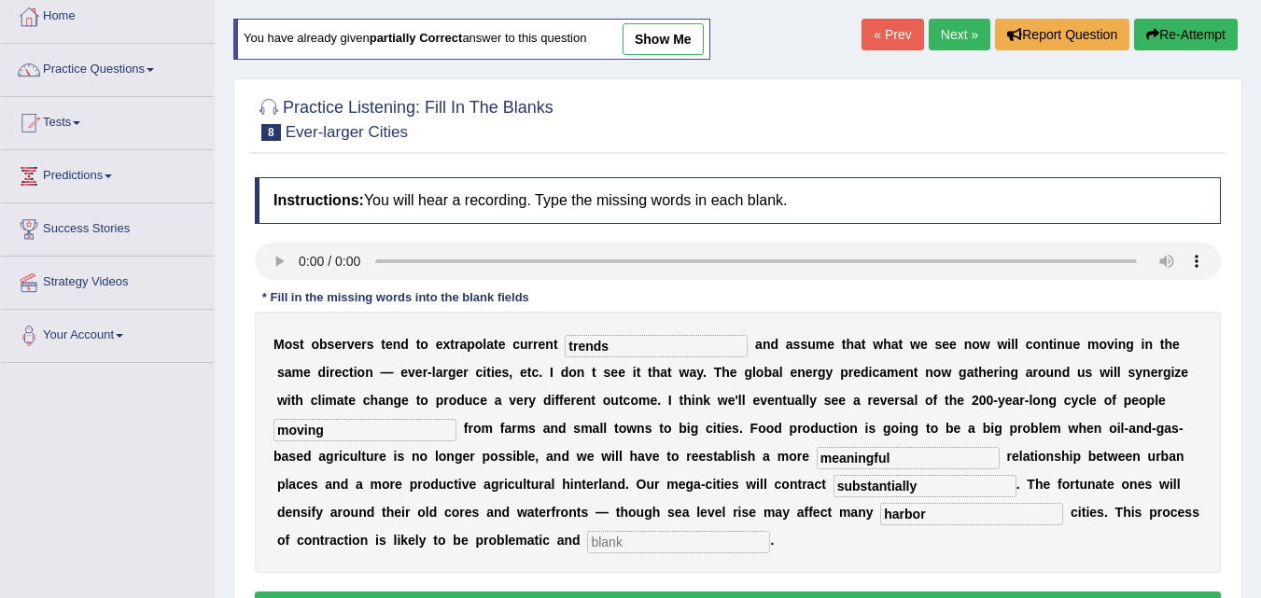
click at [643, 542] on input "text" at bounding box center [678, 542] width 183 height 22
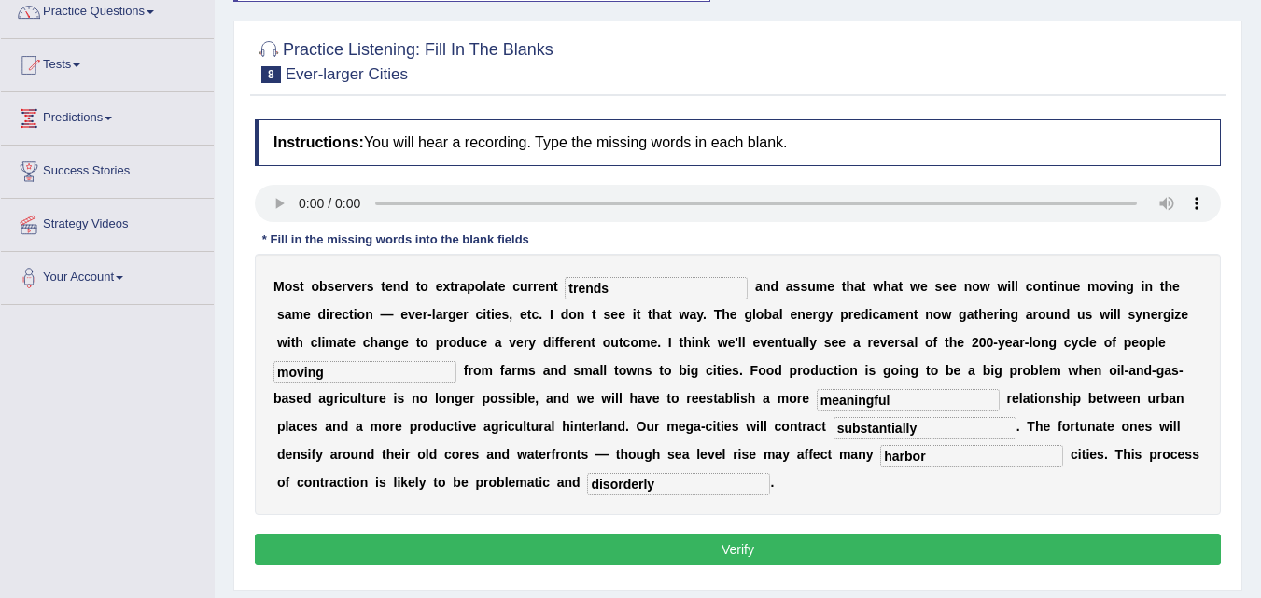
scroll to position [288, 0]
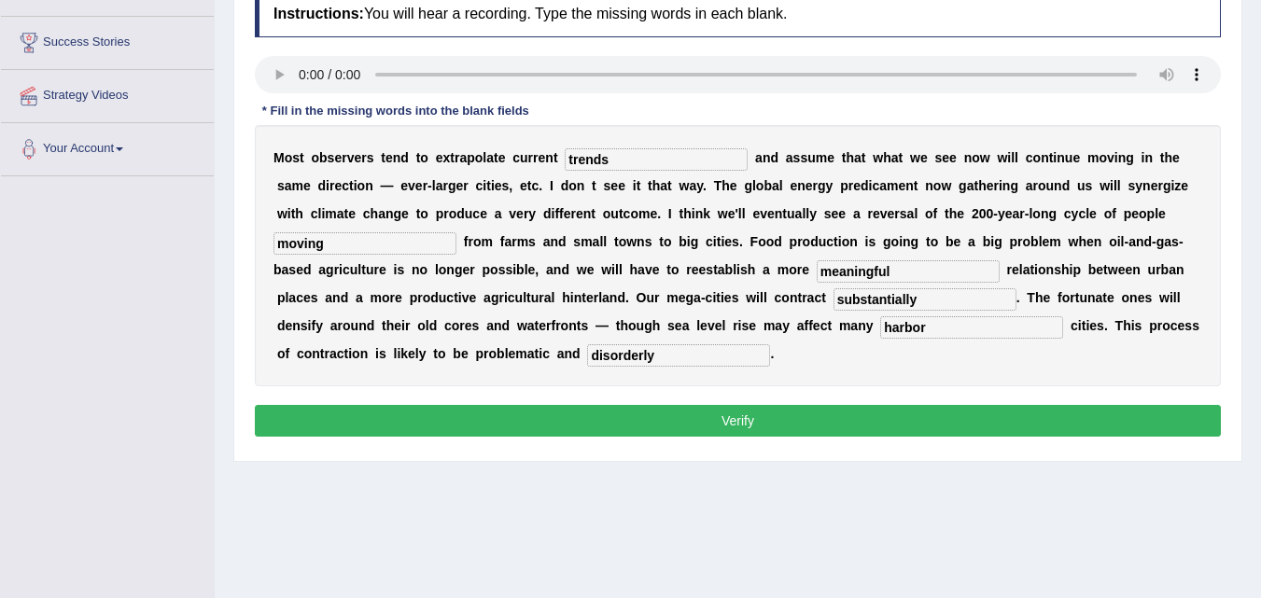
type input "disorderly"
click at [587, 409] on button "Verify" at bounding box center [738, 421] width 966 height 32
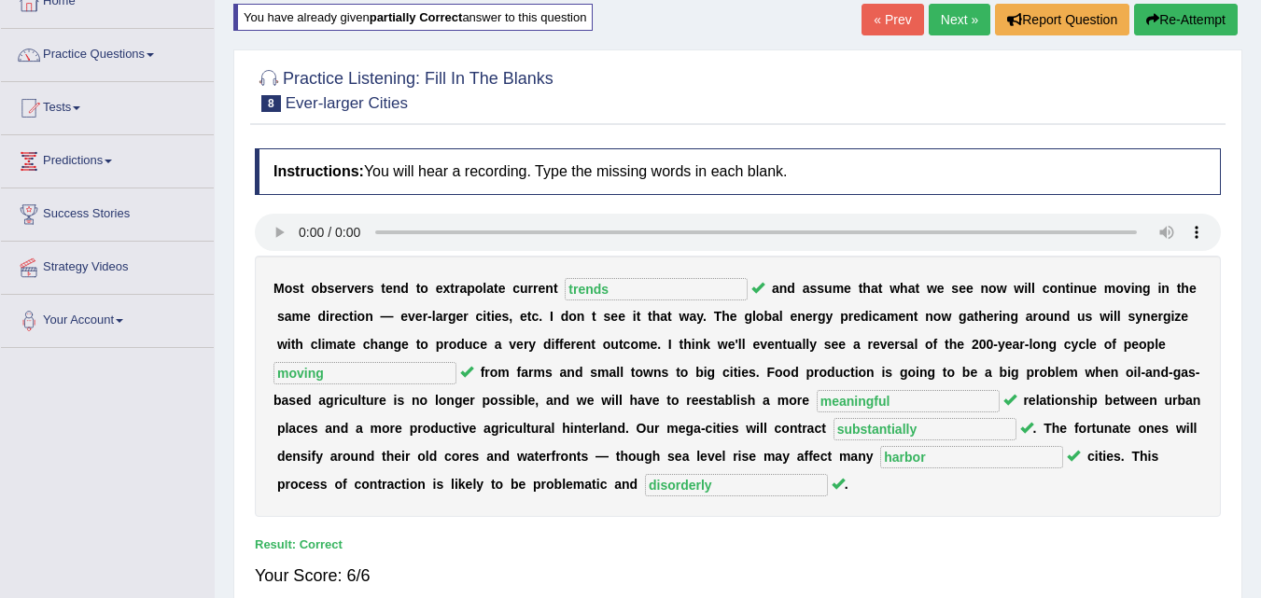
scroll to position [102, 0]
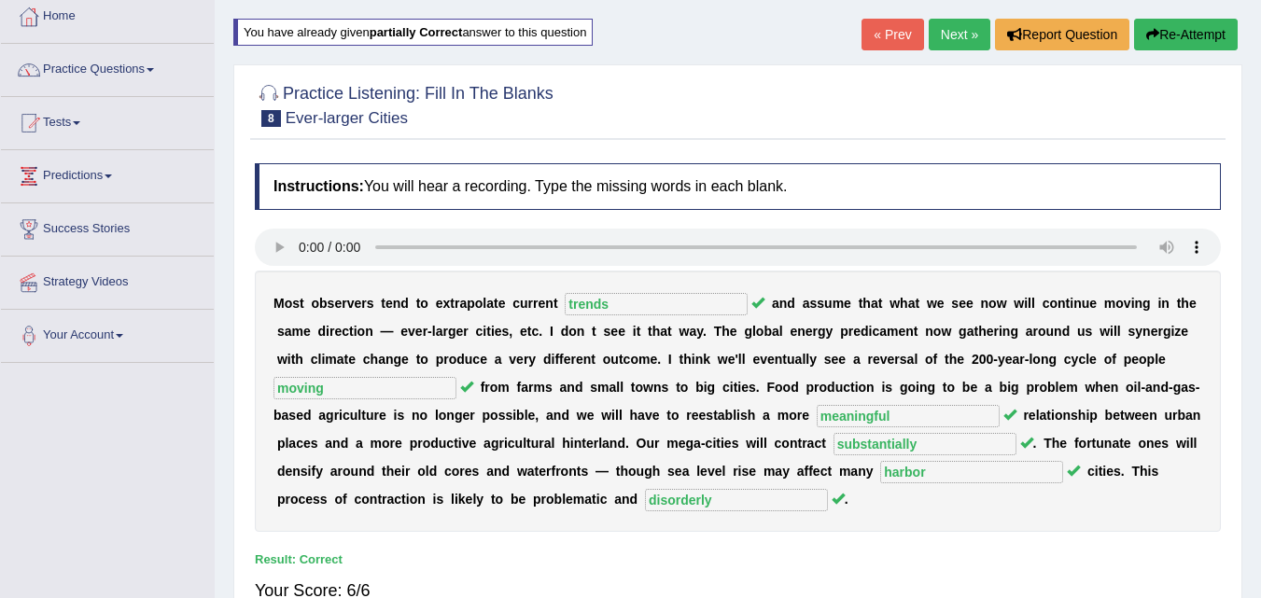
click at [957, 44] on link "Next »" at bounding box center [960, 35] width 62 height 32
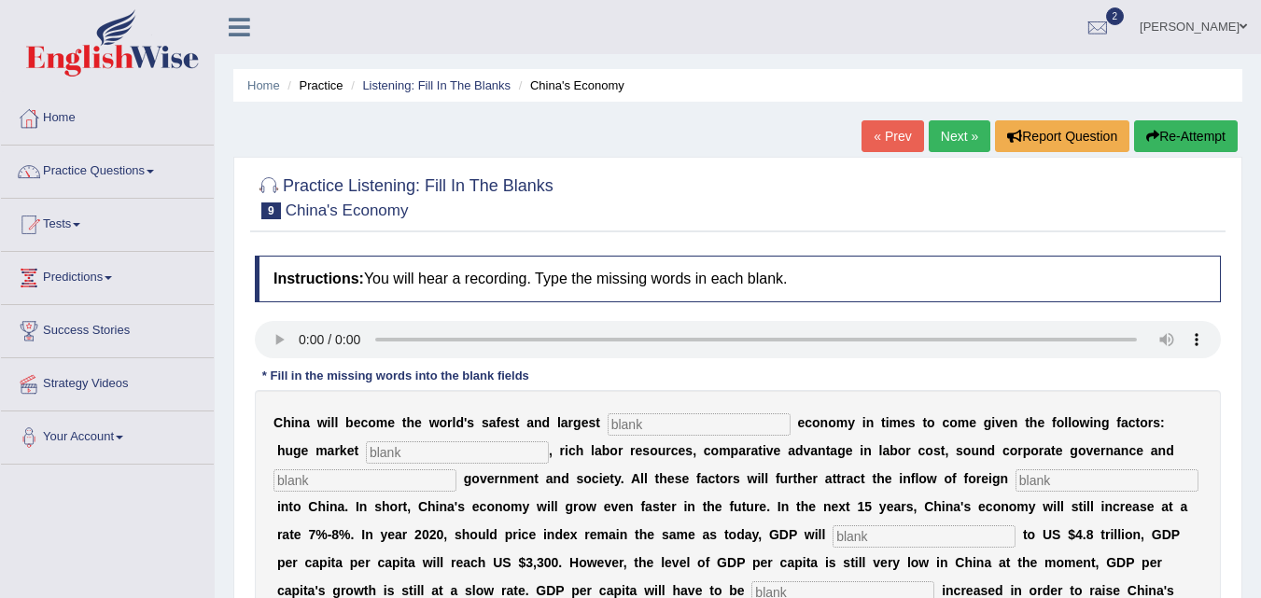
click at [677, 414] on input "text" at bounding box center [699, 425] width 183 height 22
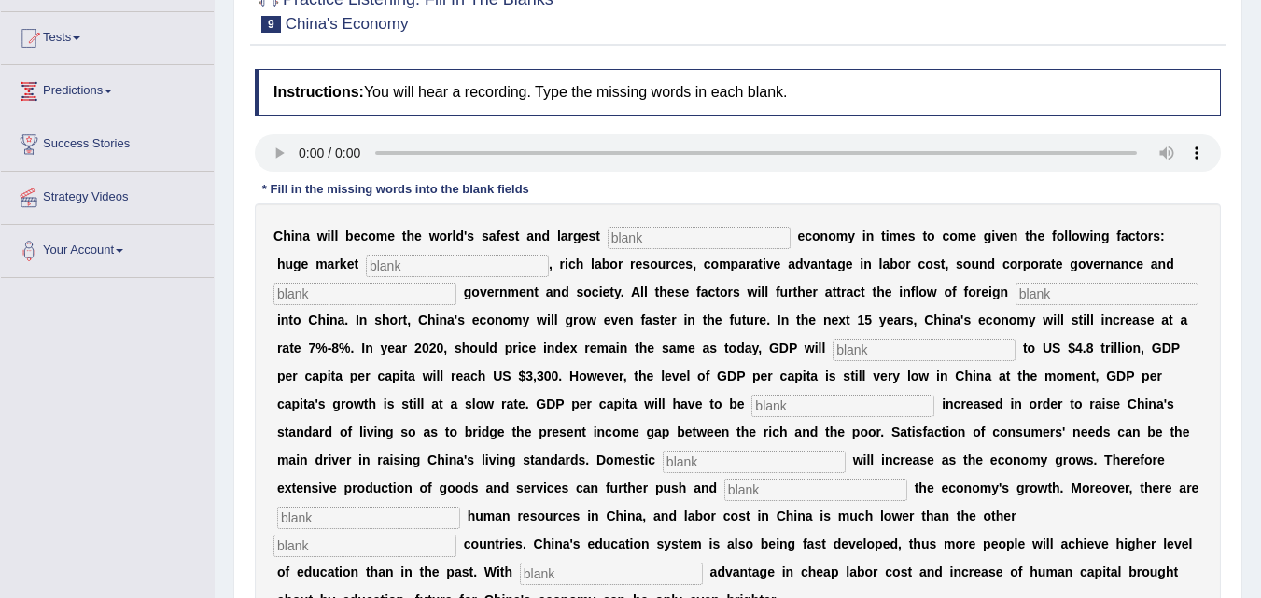
click at [617, 235] on input "text" at bounding box center [699, 238] width 183 height 22
type input "inest,ent"
click at [495, 268] on input "text" at bounding box center [457, 266] width 183 height 22
type input "potential"
click at [382, 294] on input "text" at bounding box center [364, 294] width 183 height 22
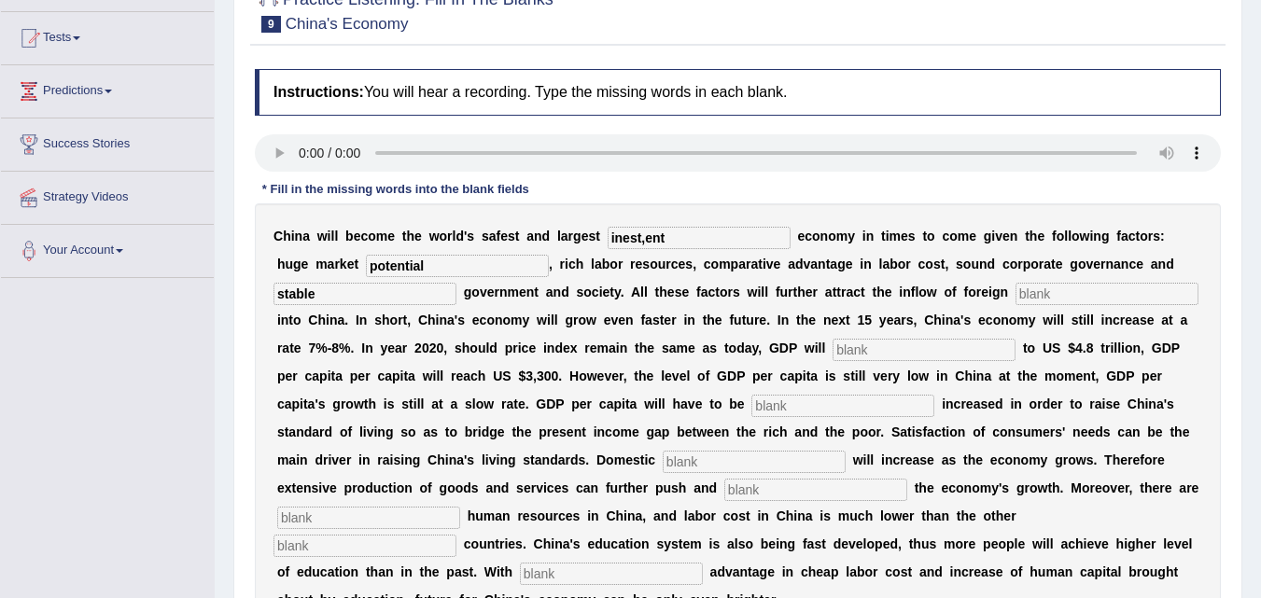
type input "stable"
click at [1058, 291] on input "text" at bounding box center [1107, 294] width 183 height 22
type input "capital"
click at [846, 345] on input "text" at bounding box center [924, 350] width 183 height 22
type input "amount"
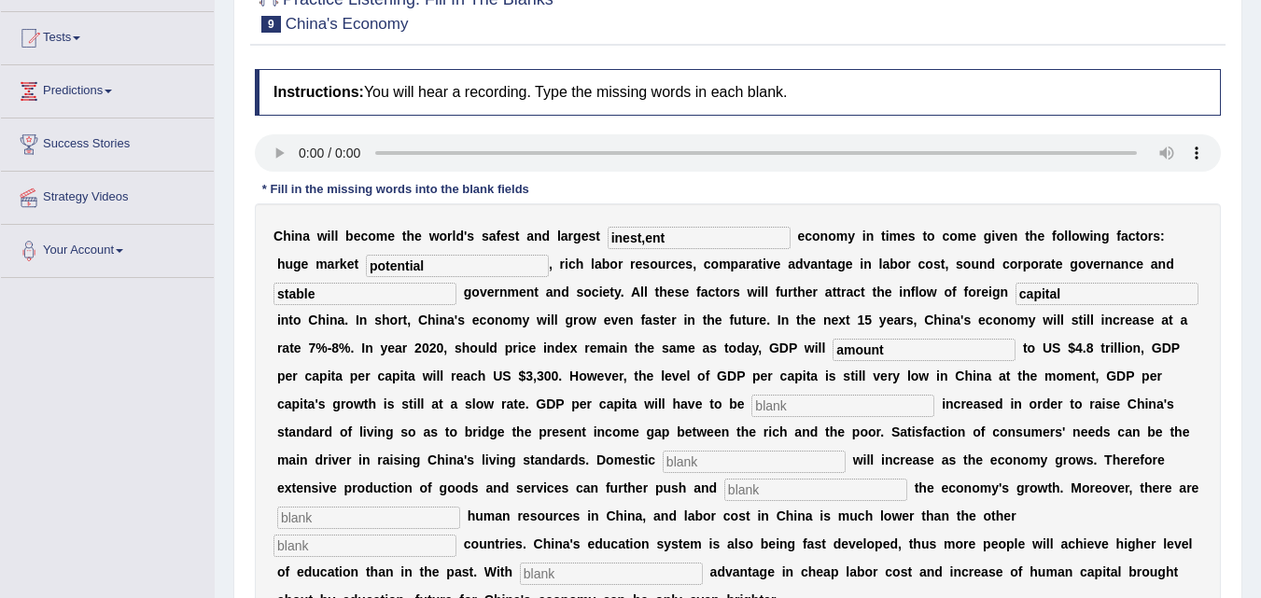
click at [836, 414] on input "text" at bounding box center [842, 406] width 183 height 22
type input "further"
click at [718, 466] on input "text" at bounding box center [754, 462] width 183 height 22
type input "demand"
click at [746, 491] on input "text" at bounding box center [815, 490] width 183 height 22
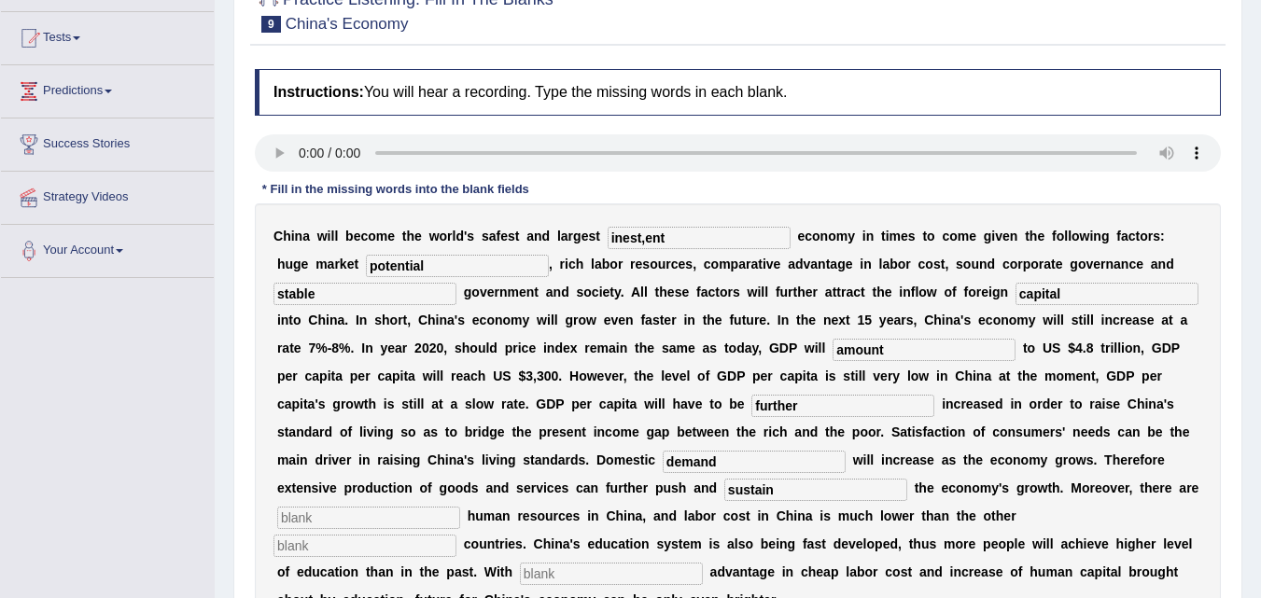
type input "sustain"
click at [378, 517] on input "text" at bounding box center [368, 518] width 183 height 22
type input "bounded"
click at [389, 554] on input "text" at bounding box center [364, 546] width 183 height 22
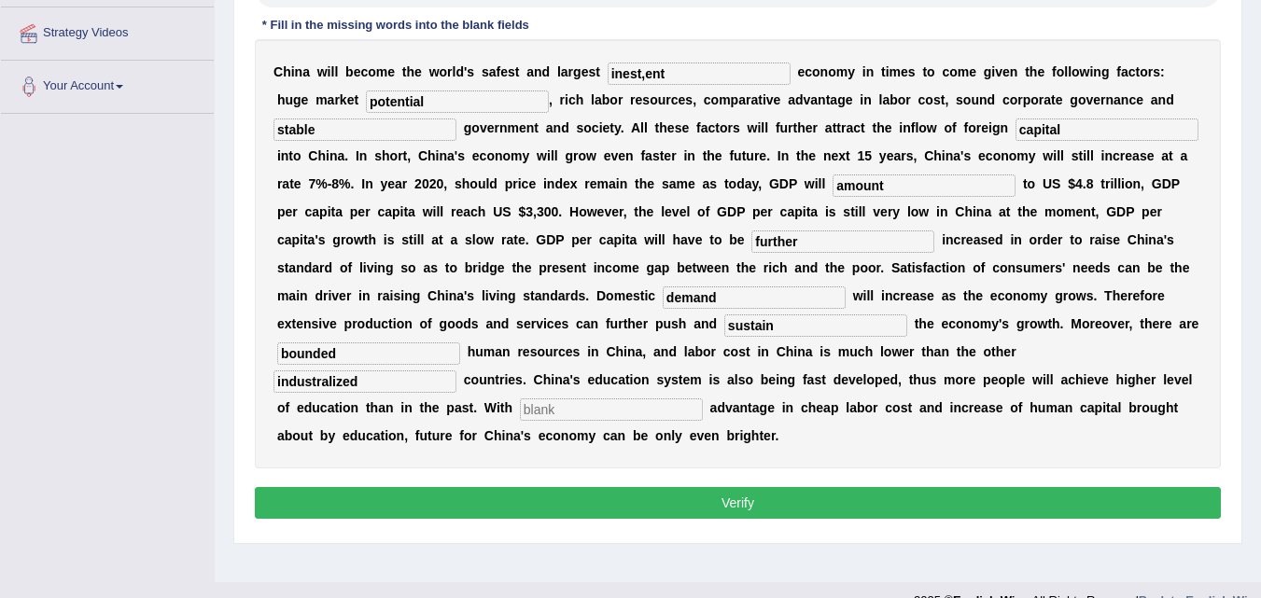
scroll to position [382, 0]
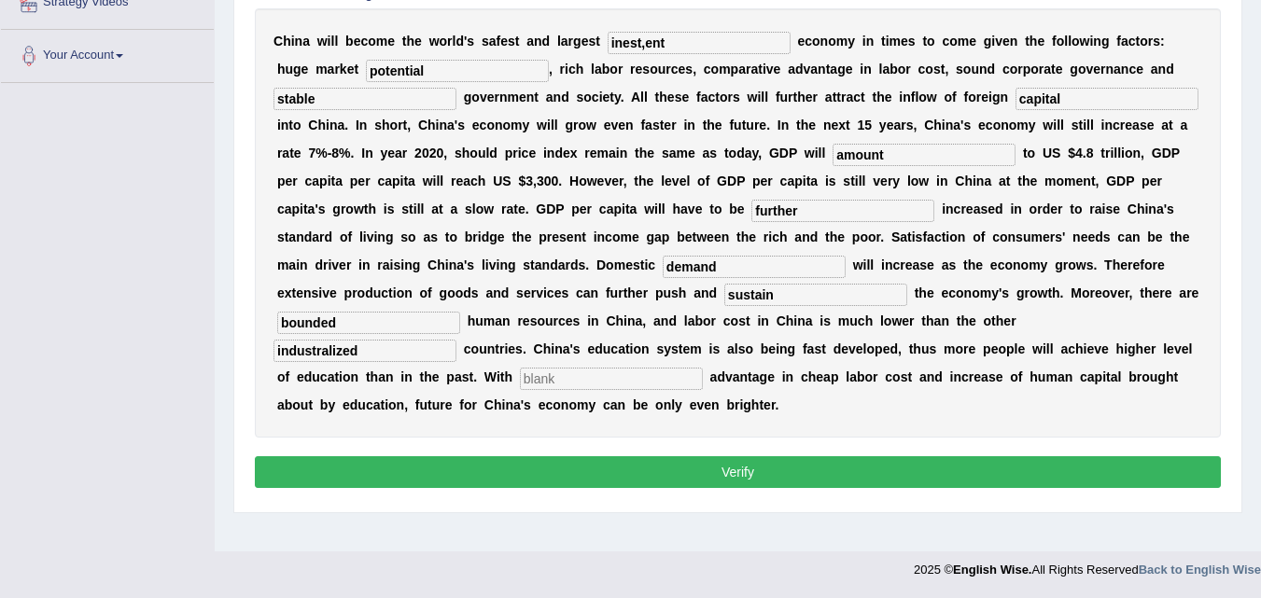
type input "industralized"
click at [545, 381] on input "text" at bounding box center [611, 379] width 183 height 22
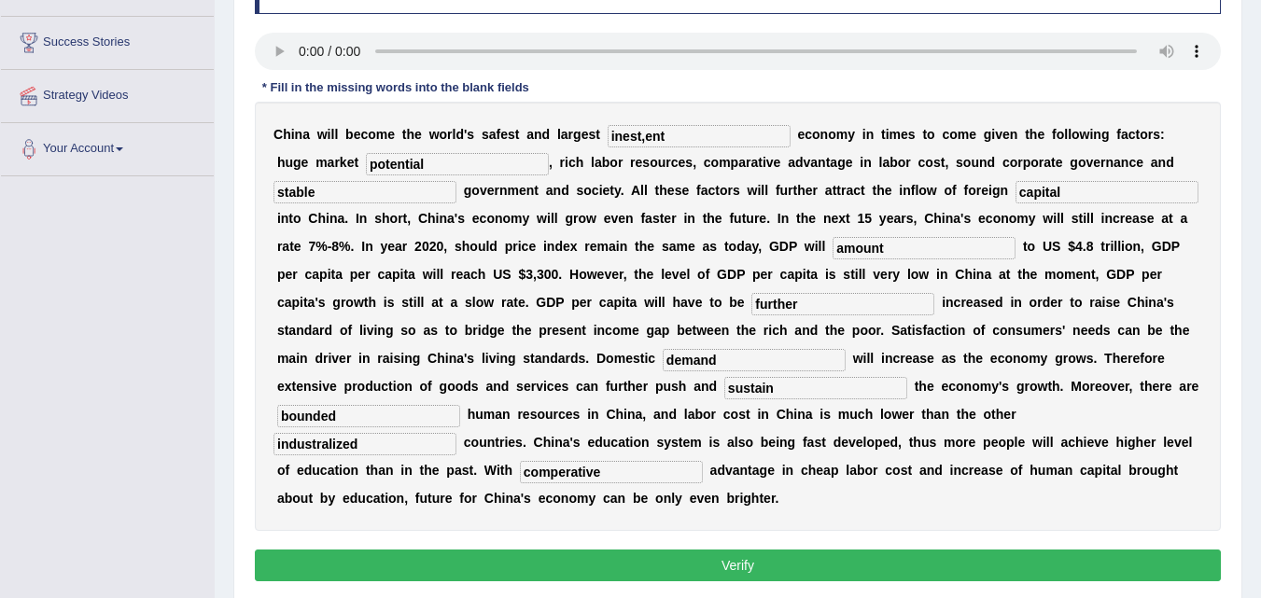
type input "comperative"
click at [650, 134] on input "inest,ent" at bounding box center [699, 136] width 183 height 22
click at [681, 136] on input "investmennt" at bounding box center [699, 136] width 183 height 22
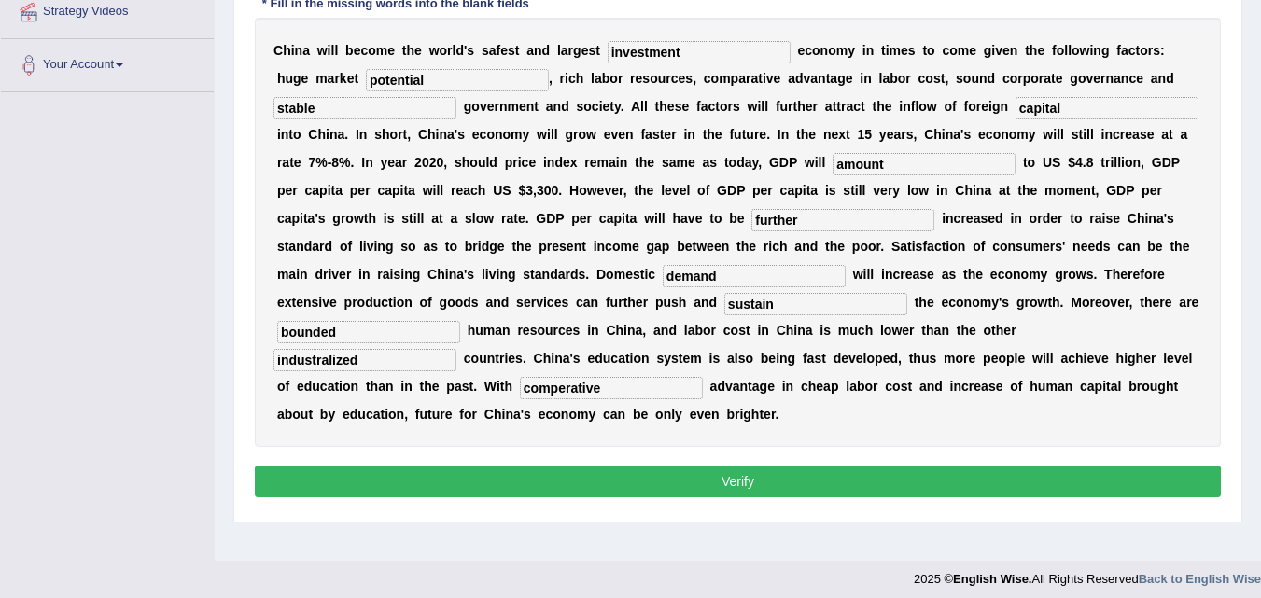
scroll to position [382, 0]
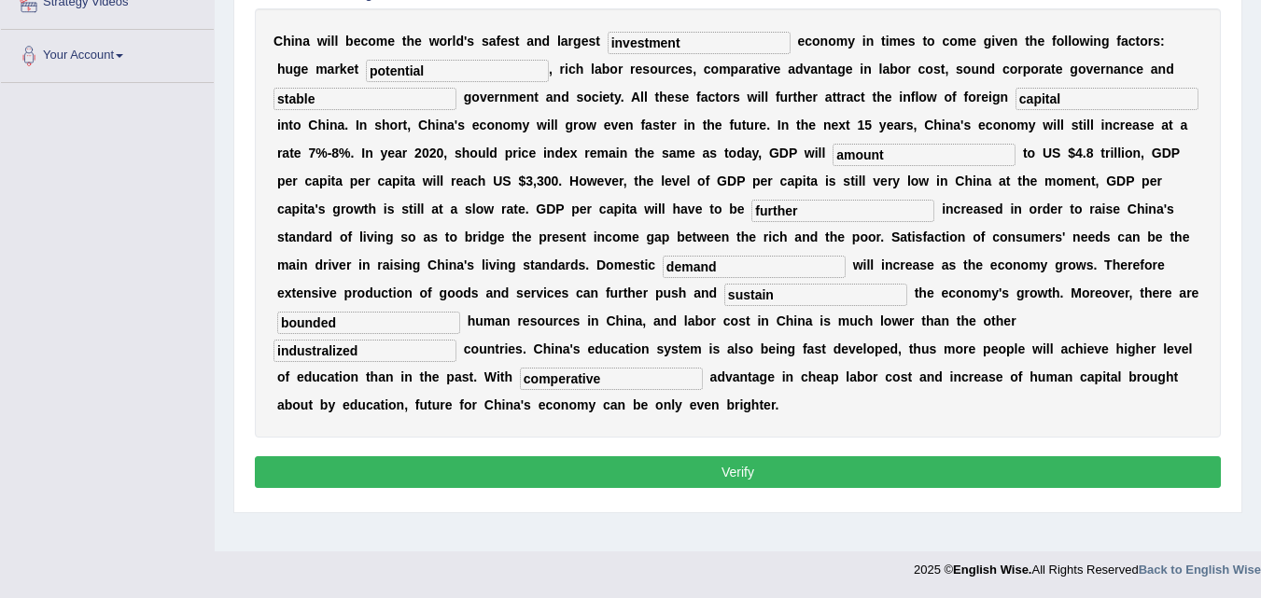
type input "investment"
click at [747, 476] on button "Verify" at bounding box center [738, 472] width 966 height 32
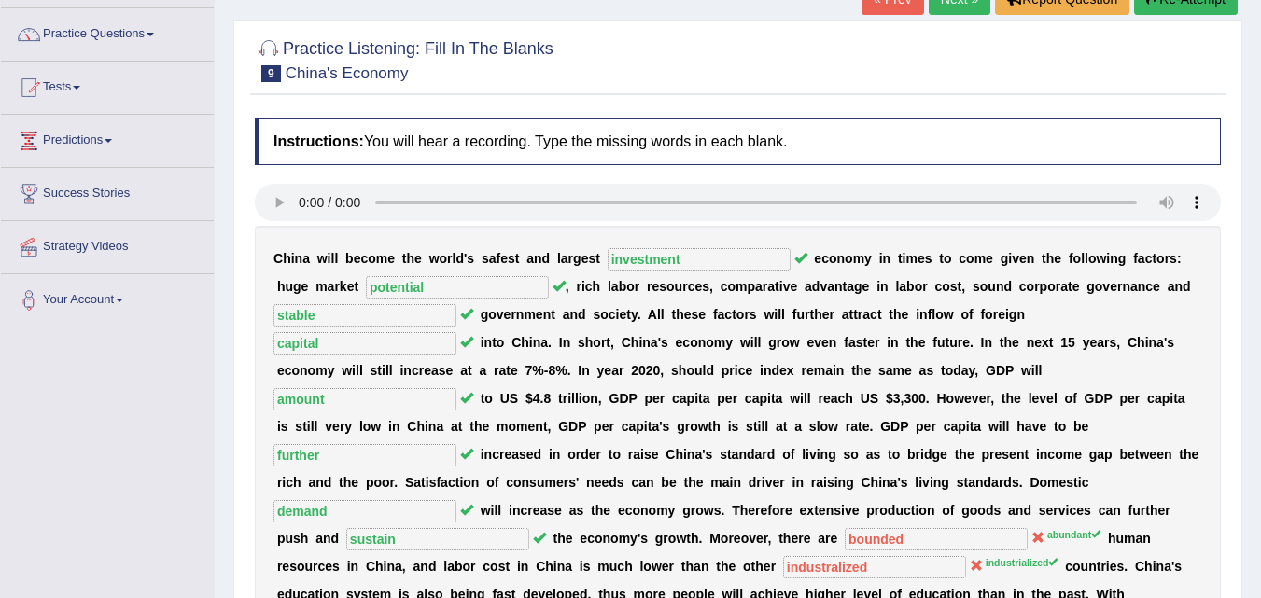
scroll to position [109, 0]
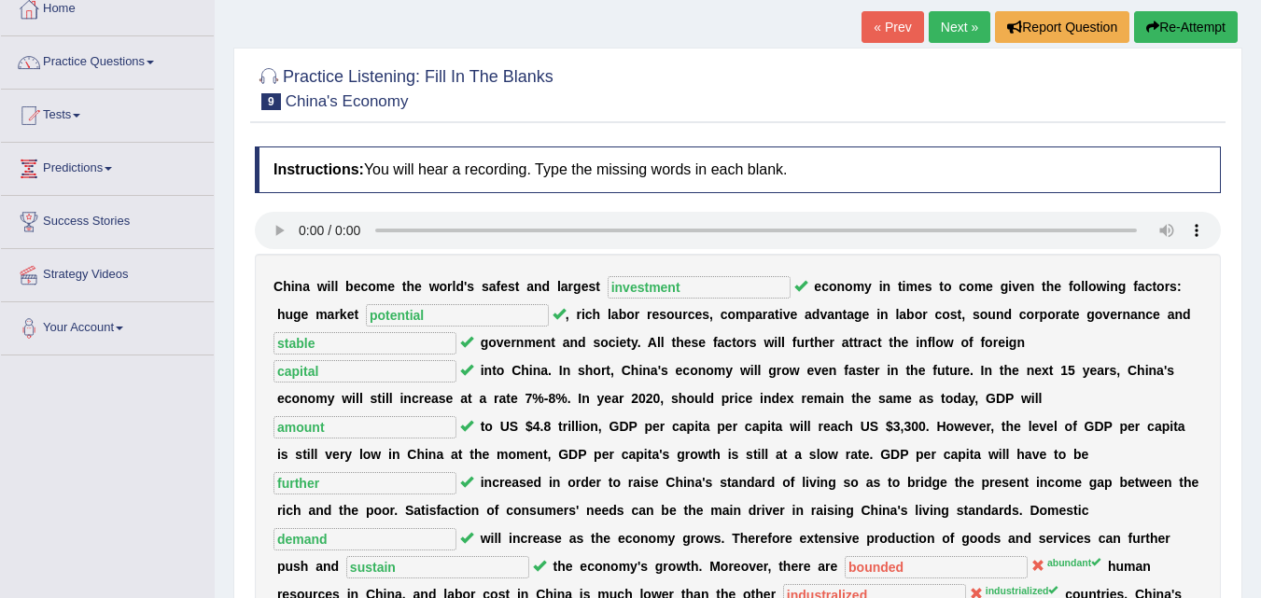
click at [954, 35] on link "Next »" at bounding box center [960, 27] width 62 height 32
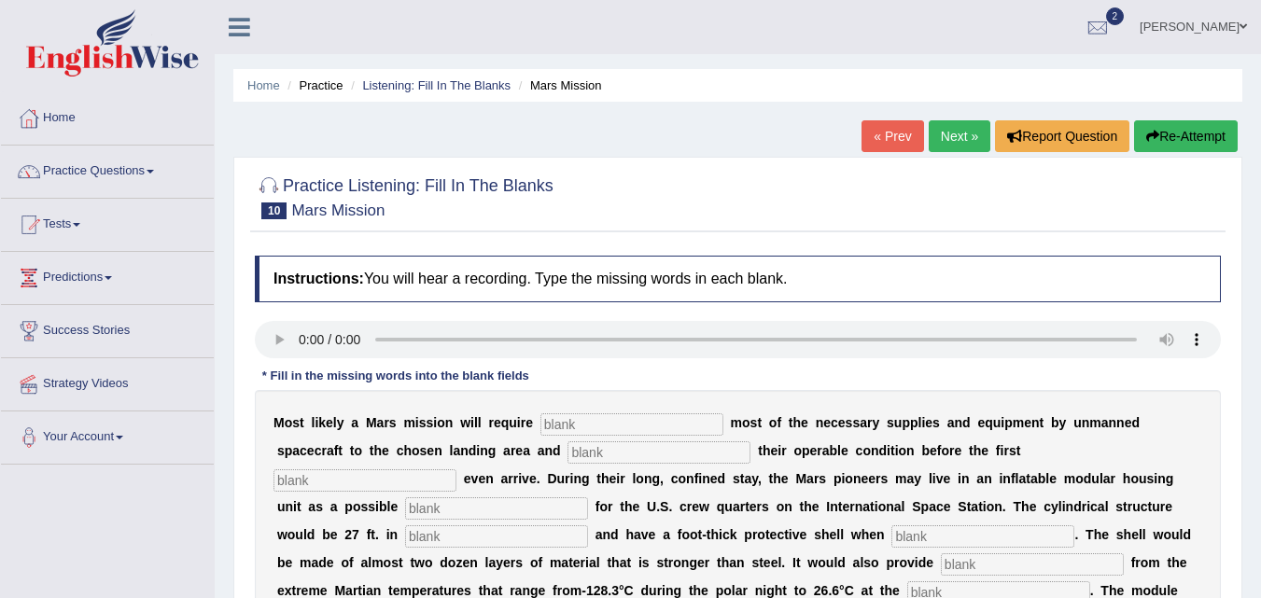
click at [966, 129] on link "Next »" at bounding box center [960, 136] width 62 height 32
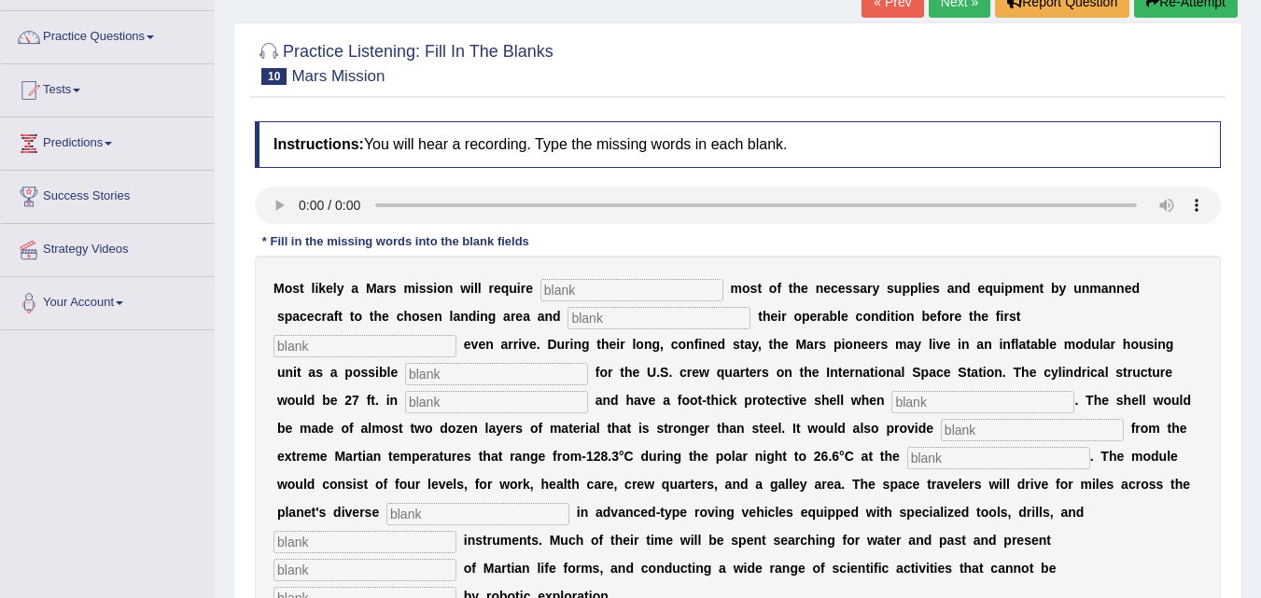
scroll to position [187, 0]
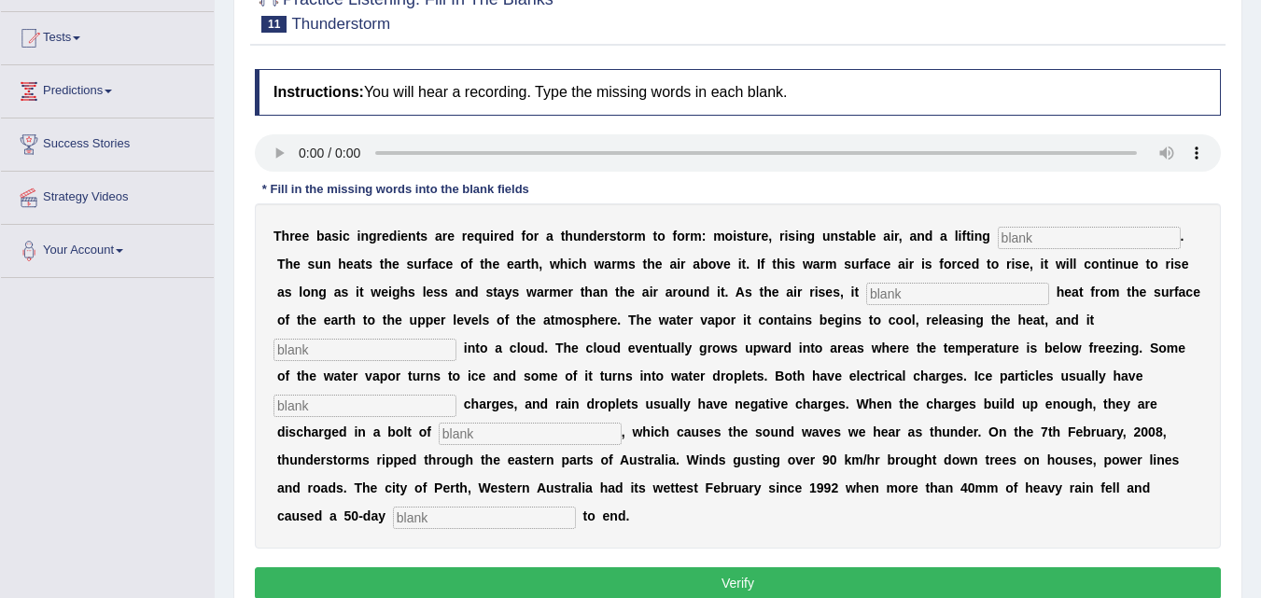
click at [1056, 245] on input "text" at bounding box center [1089, 238] width 183 height 22
type input "mechanim"
click at [1007, 289] on input "text" at bounding box center [957, 294] width 183 height 22
type input "transfer"
click at [386, 353] on input "text" at bounding box center [364, 350] width 183 height 22
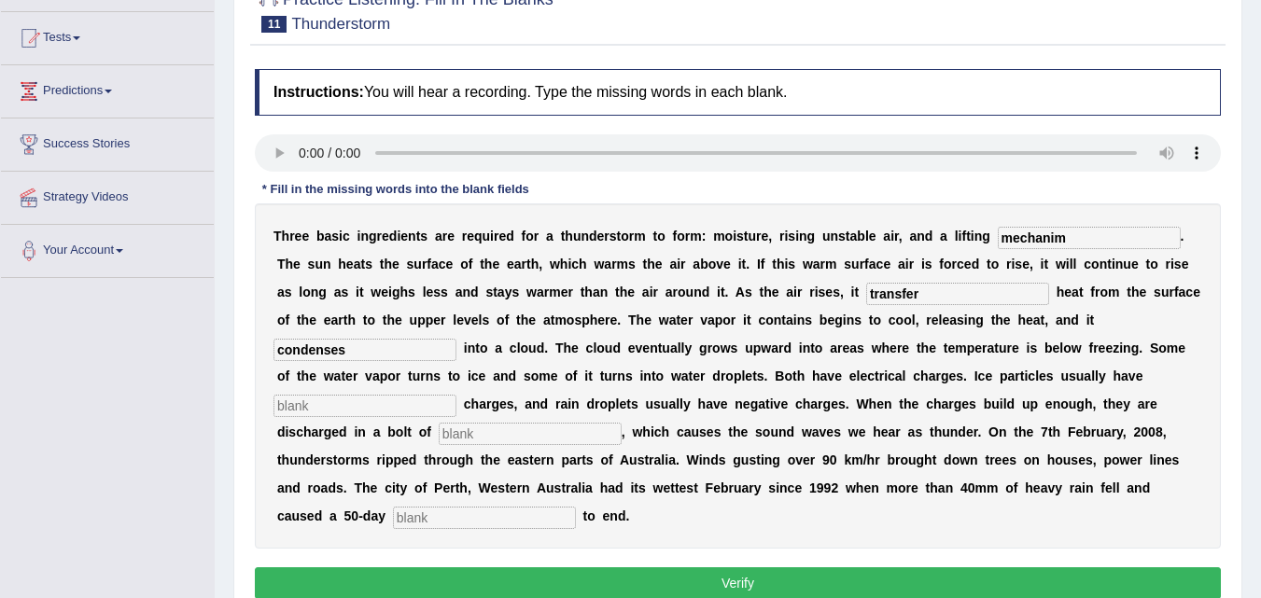
type input "condenses"
click at [363, 400] on input "text" at bounding box center [364, 406] width 183 height 22
type input "["
type input "postive"
click at [495, 435] on input "text" at bounding box center [530, 434] width 183 height 22
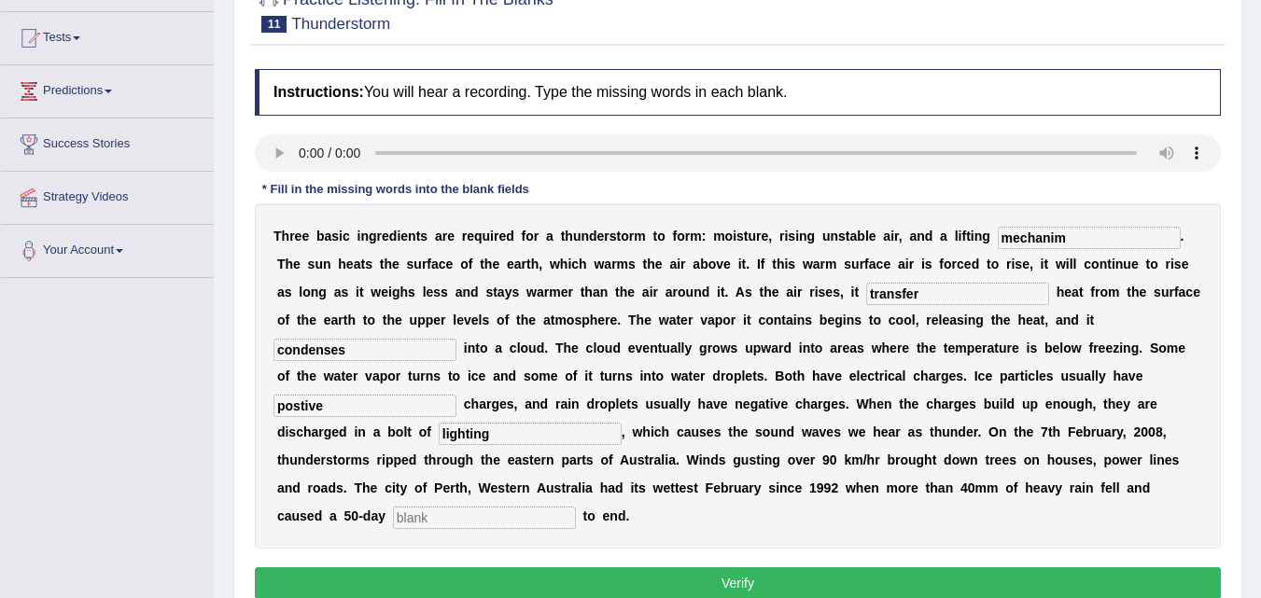
type input "lighting"
click at [481, 514] on input "text" at bounding box center [484, 518] width 183 height 22
click at [478, 515] on input "text" at bounding box center [484, 518] width 183 height 22
type input "drought"
click at [476, 436] on input "lighting" at bounding box center [530, 434] width 183 height 22
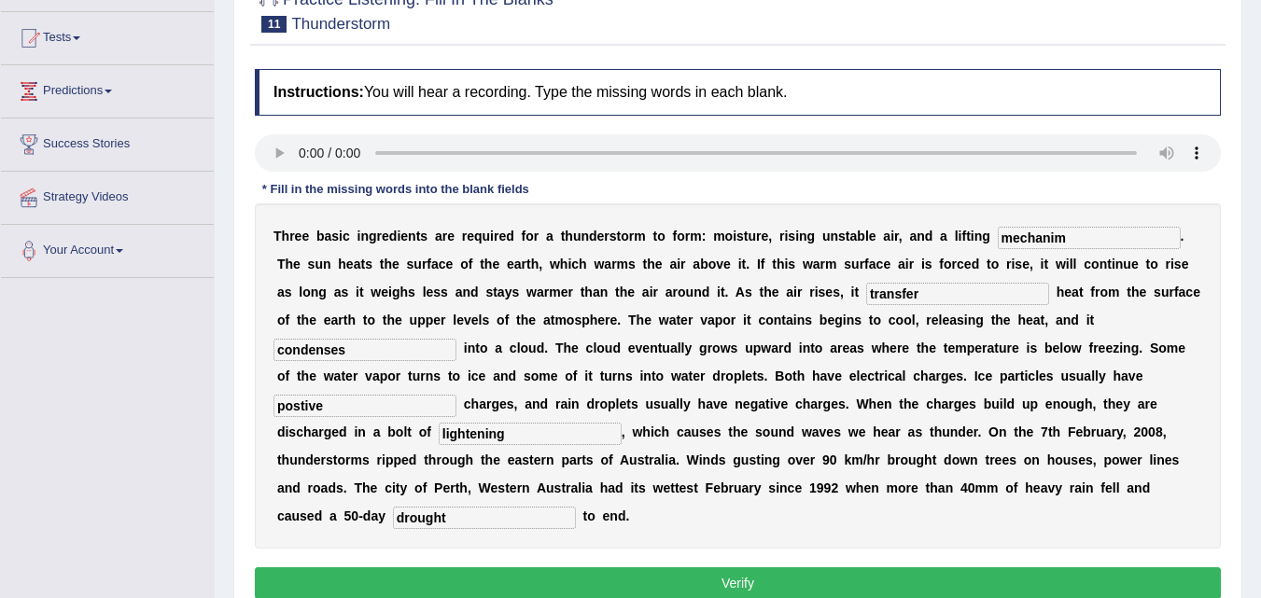
type input "lightening"
click at [302, 406] on input "postive" at bounding box center [364, 406] width 183 height 22
type input "positive"
click at [1036, 235] on input "mechanim" at bounding box center [1089, 238] width 183 height 22
click at [1042, 241] on input "mechanim" at bounding box center [1089, 238] width 183 height 22
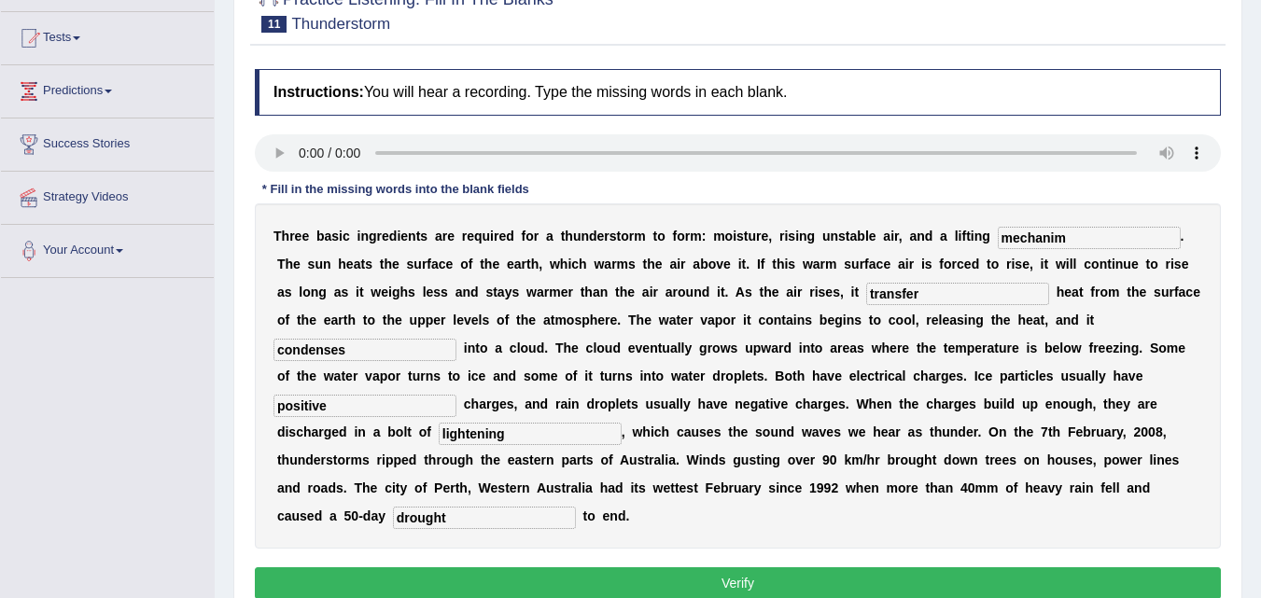
drag, startPoint x: 1047, startPoint y: 235, endPoint x: 1027, endPoint y: 232, distance: 20.7
click at [1027, 232] on input "mechanim" at bounding box center [1089, 238] width 183 height 22
click at [1050, 239] on input "mecnisim" at bounding box center [1089, 238] width 183 height 22
click at [1027, 237] on input "mecnism" at bounding box center [1089, 238] width 183 height 22
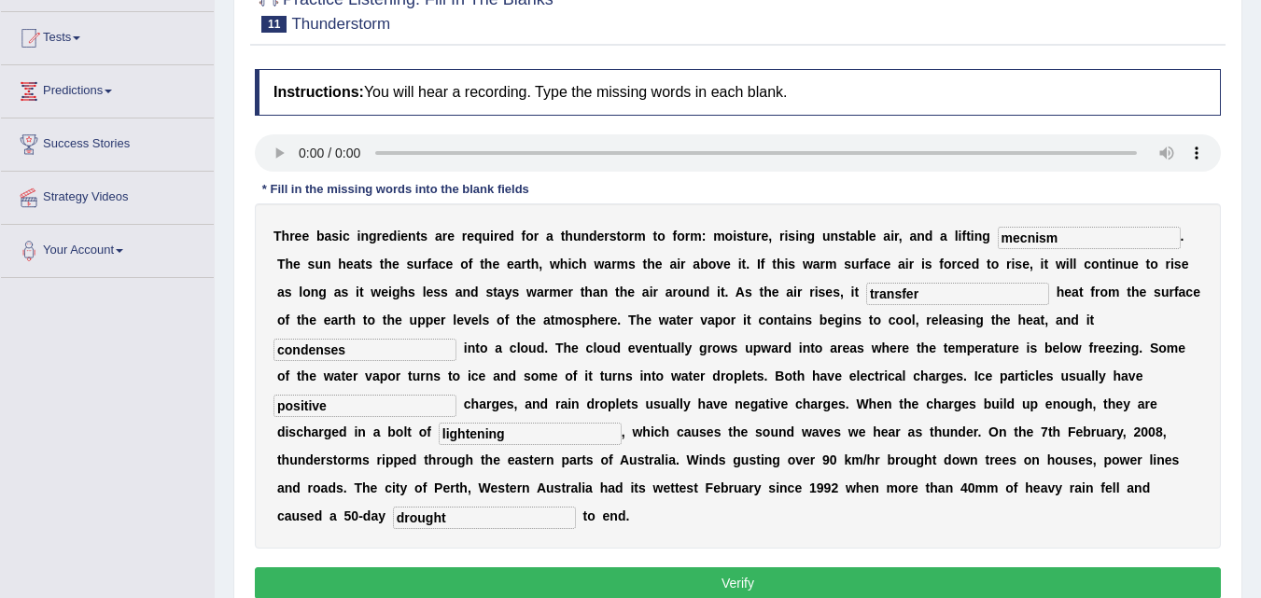
click at [1027, 237] on input "mecnism" at bounding box center [1089, 238] width 183 height 22
type input "h"
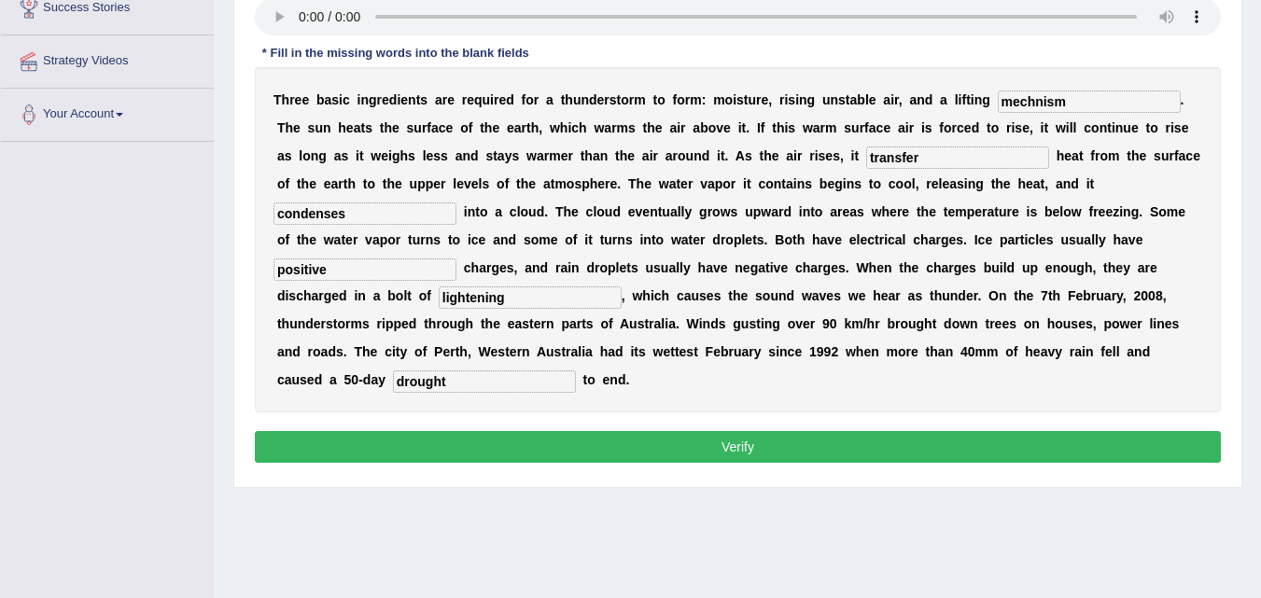
scroll to position [373, 0]
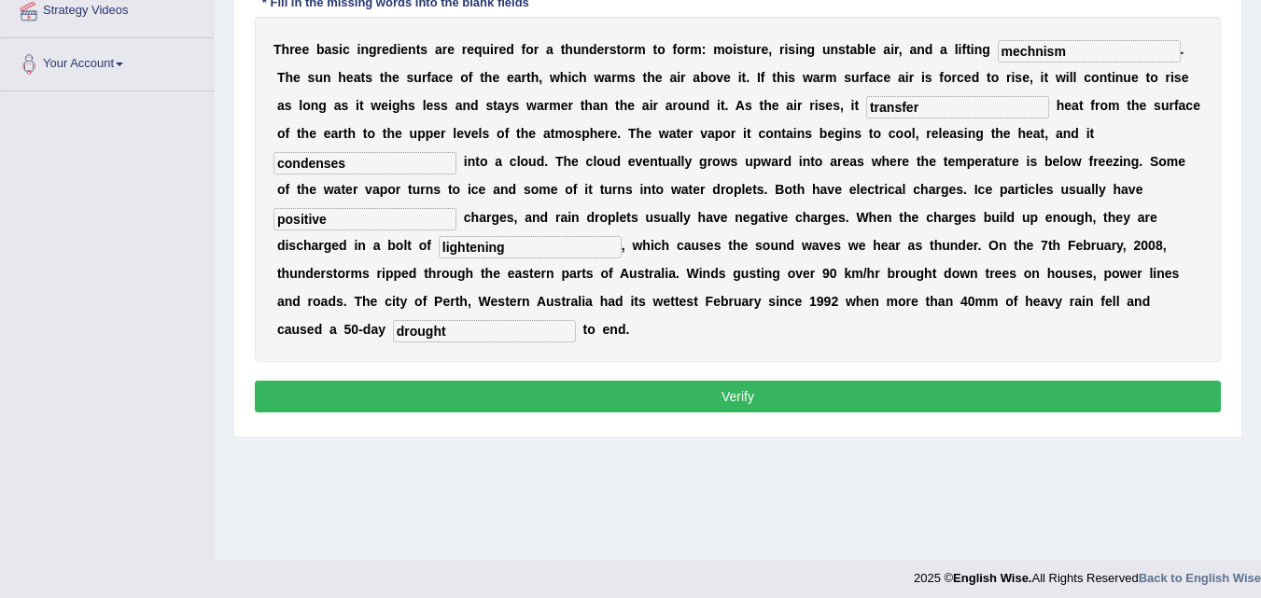
click at [768, 414] on div "Instructions: You will hear a recording. Type the missing words in each blank. …" at bounding box center [737, 150] width 975 height 554
click at [1063, 49] on input "mechnism" at bounding box center [1089, 51] width 183 height 22
click at [1082, 47] on input "mechnism" at bounding box center [1089, 51] width 183 height 22
type input "mechanism"
click at [797, 401] on button "Verify" at bounding box center [738, 397] width 966 height 32
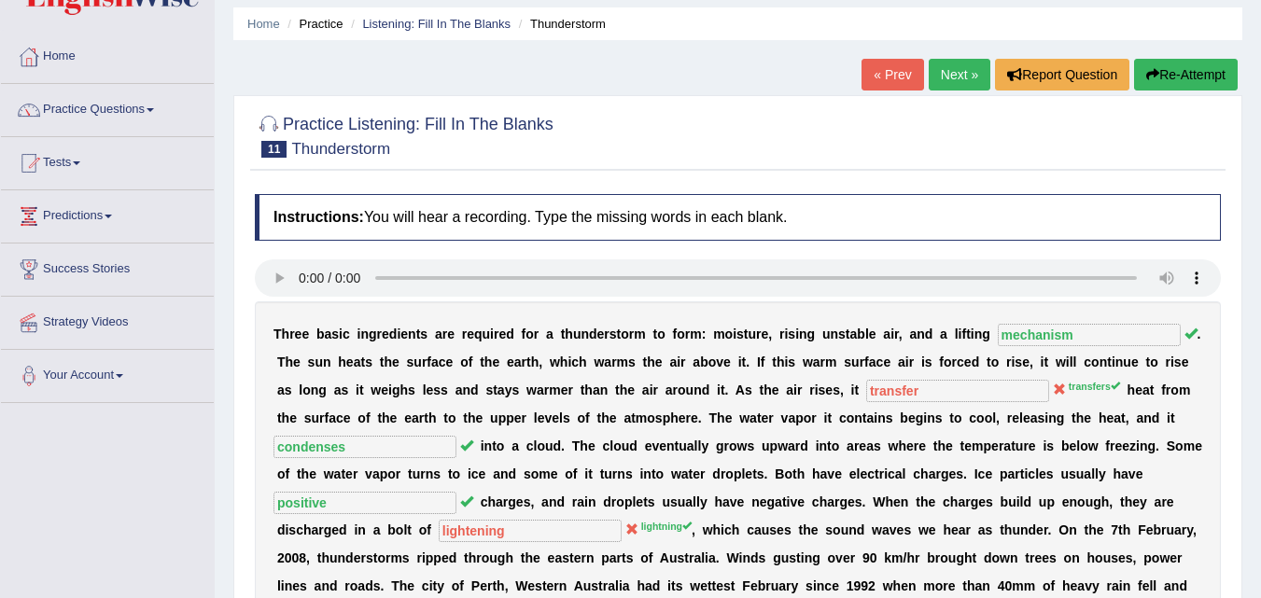
scroll to position [0, 0]
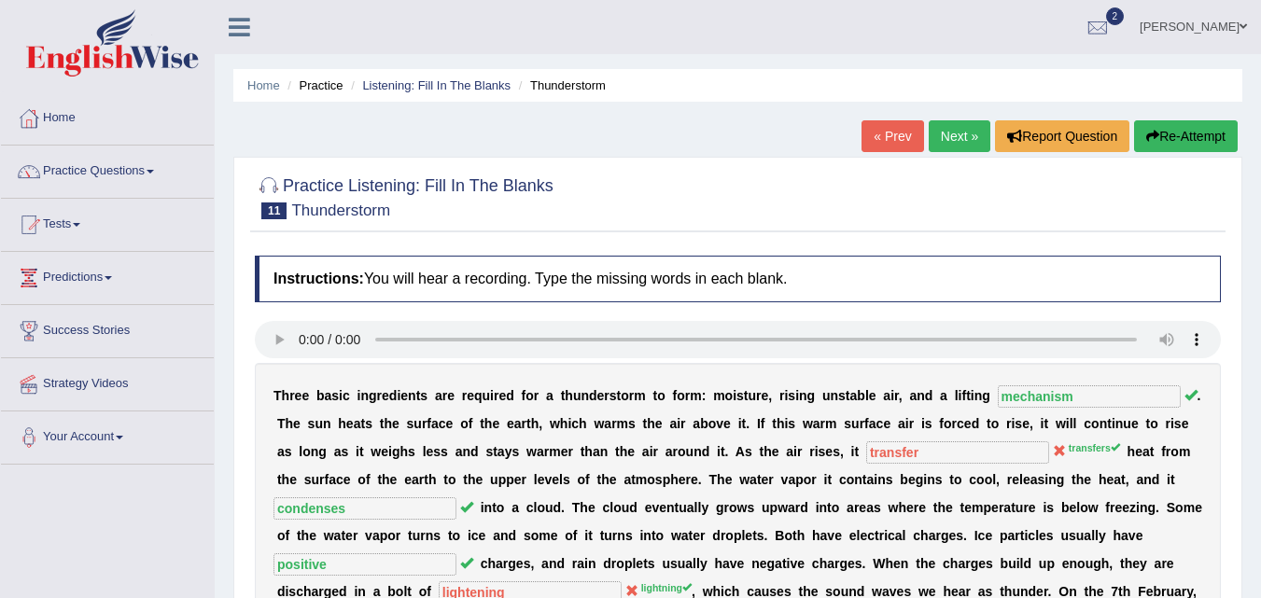
click at [964, 131] on link "Next »" at bounding box center [960, 136] width 62 height 32
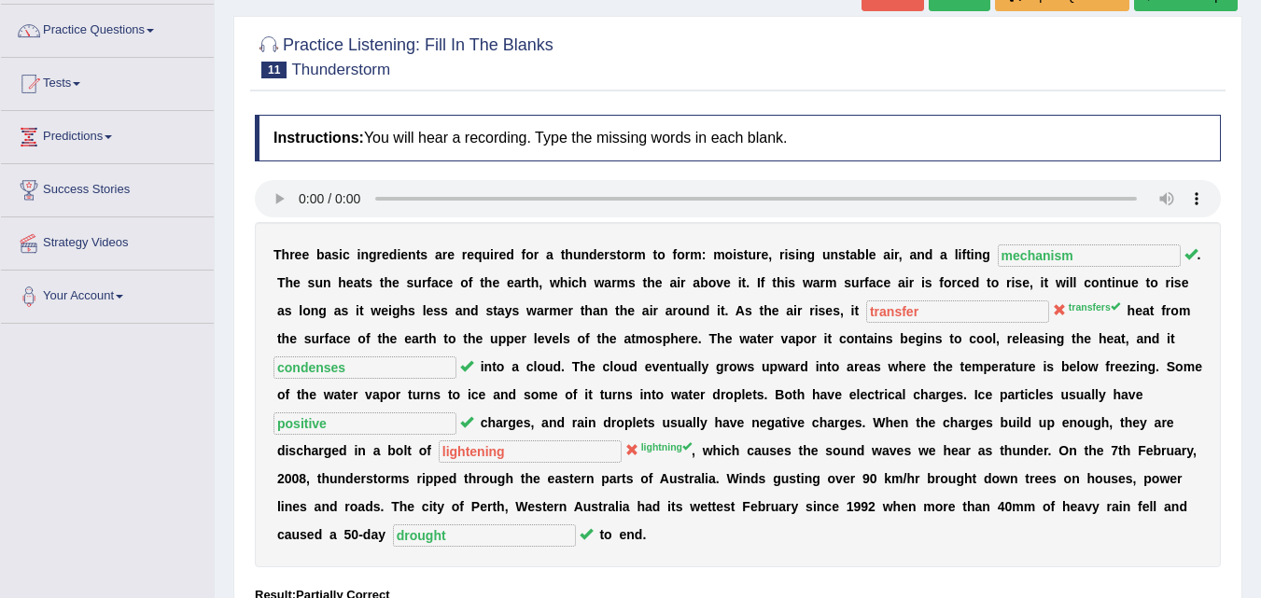
scroll to position [93, 0]
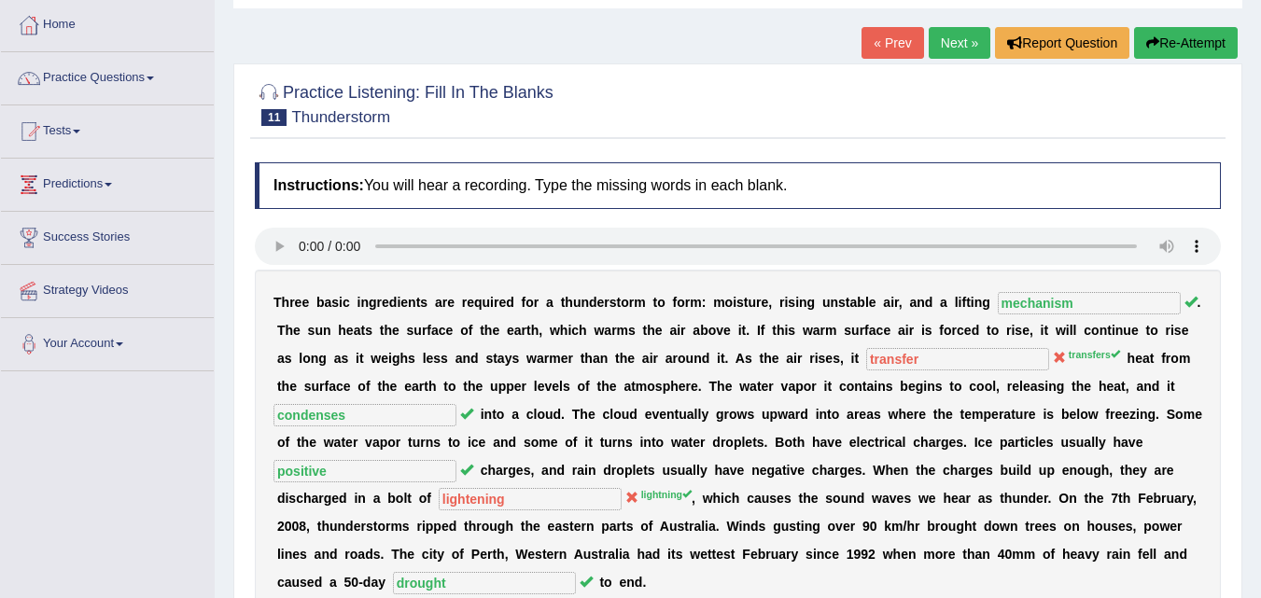
click at [950, 49] on link "Next »" at bounding box center [960, 43] width 62 height 32
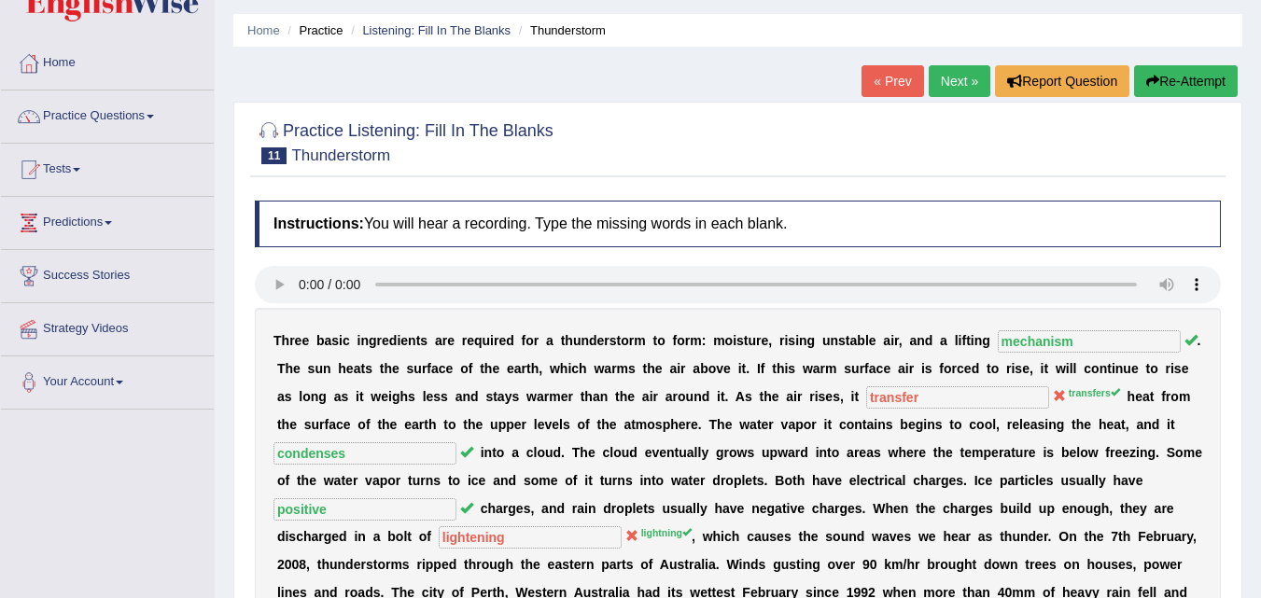
scroll to position [0, 0]
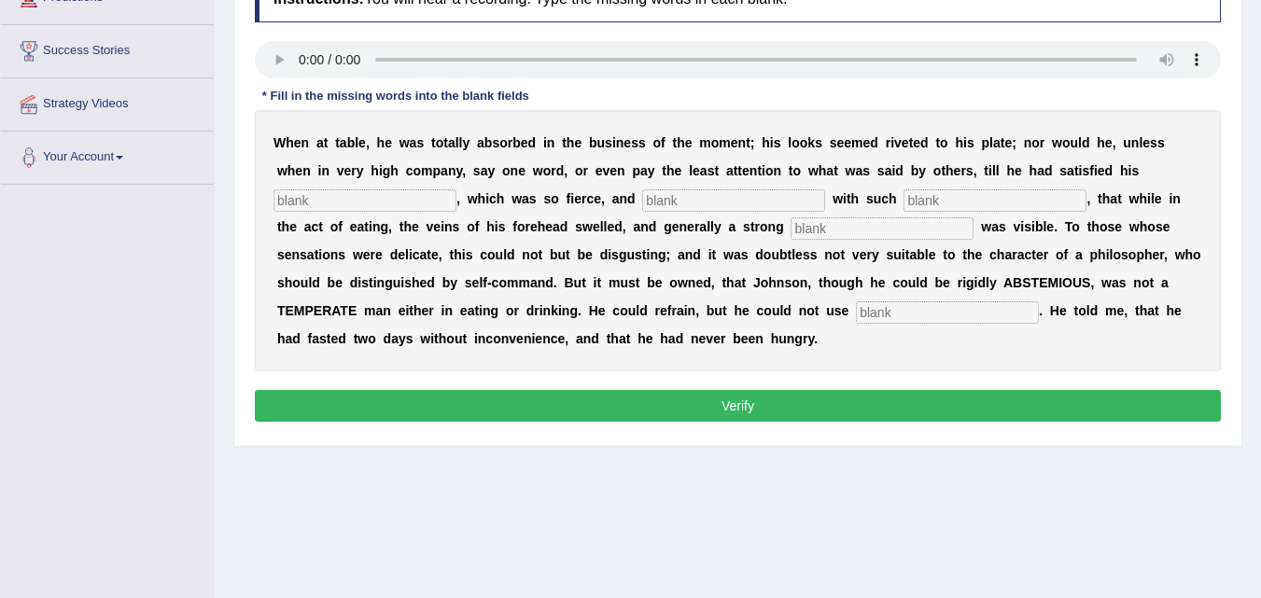
scroll to position [280, 0]
click at [418, 210] on input "text" at bounding box center [364, 200] width 183 height 22
click at [374, 202] on input "text" at bounding box center [364, 200] width 183 height 22
drag, startPoint x: 336, startPoint y: 201, endPoint x: 521, endPoint y: 203, distance: 184.8
click at [337, 201] on input "text" at bounding box center [364, 200] width 183 height 22
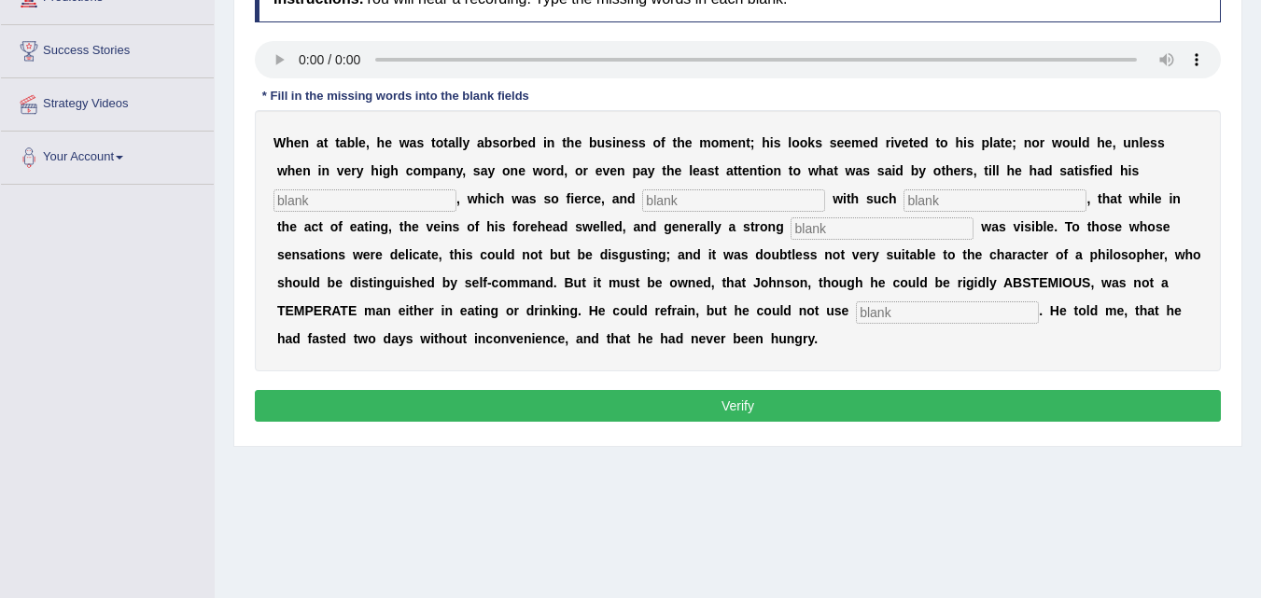
click at [669, 199] on input "text" at bounding box center [733, 200] width 183 height 22
type input "imtes"
click at [869, 227] on input "text" at bounding box center [882, 228] width 183 height 22
type input "peope"
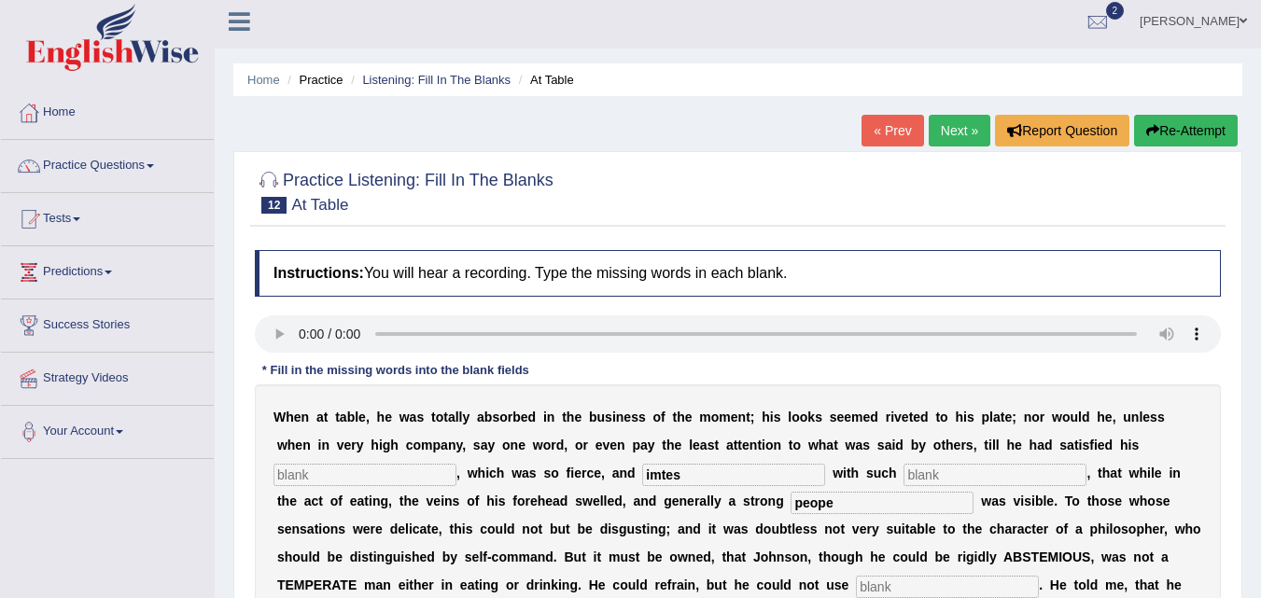
scroll to position [0, 0]
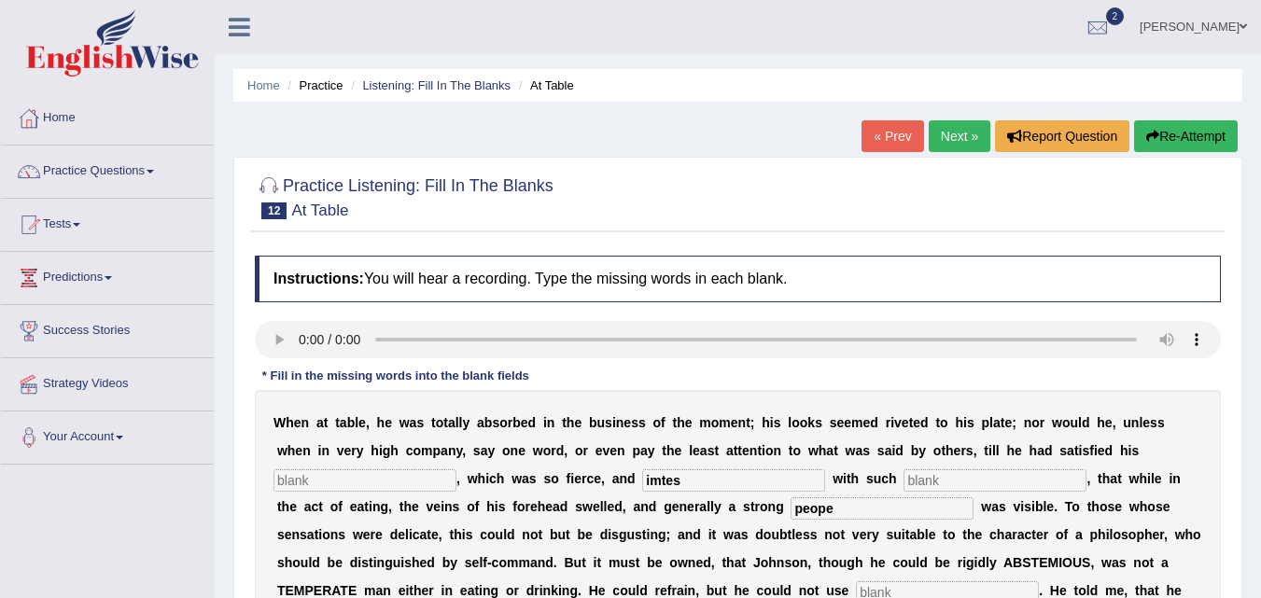
click at [319, 90] on li "Practice" at bounding box center [313, 86] width 60 height 18
click at [330, 85] on li "Practice" at bounding box center [313, 86] width 60 height 18
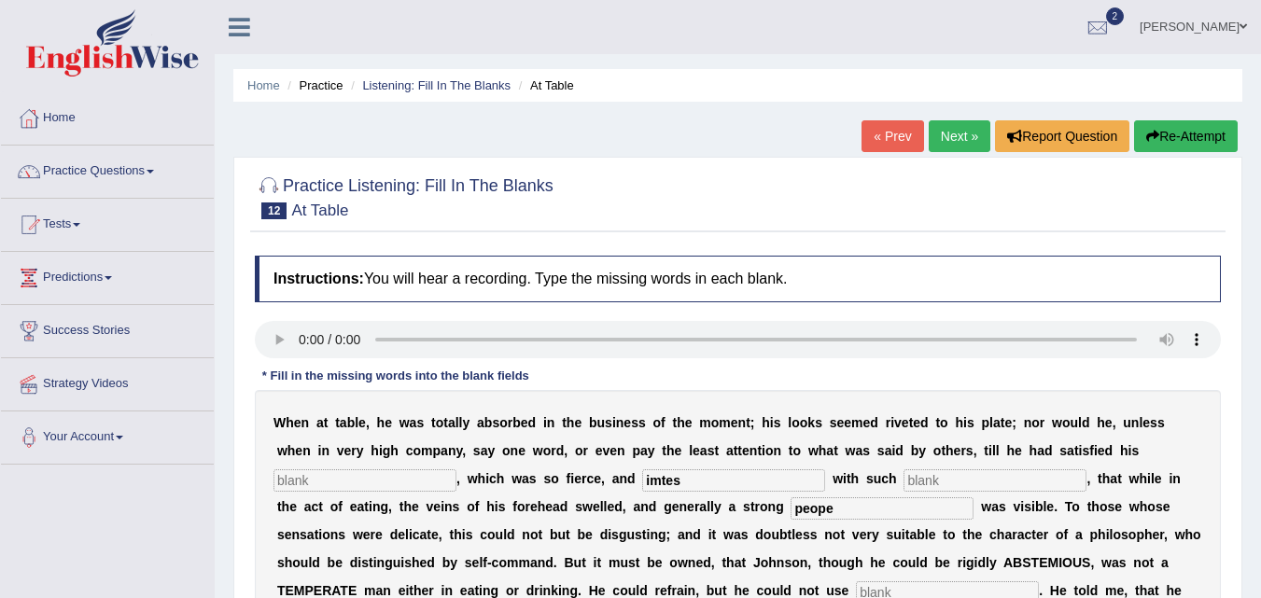
click at [330, 85] on li "Practice" at bounding box center [313, 86] width 60 height 18
click at [332, 82] on li "Practice" at bounding box center [313, 86] width 60 height 18
